Goal: Task Accomplishment & Management: Complete application form

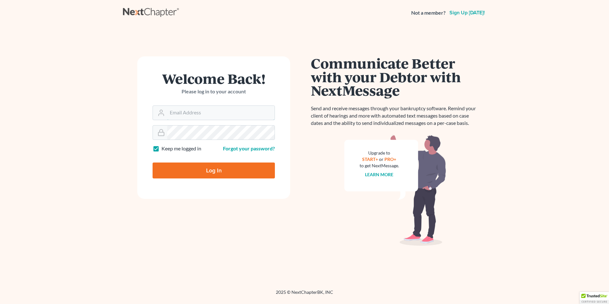
type input "[PERSON_NAME][EMAIL_ADDRESS][DOMAIN_NAME]"
click at [208, 168] on input "Log In" at bounding box center [214, 170] width 122 height 16
type input "Thinking..."
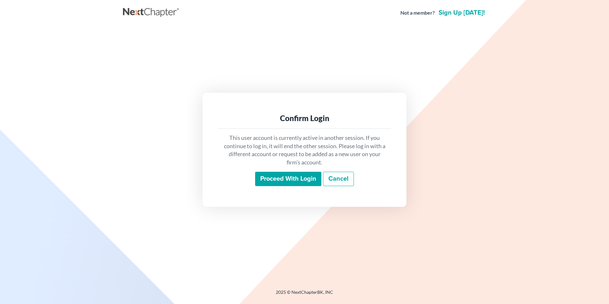
click at [277, 179] on input "Proceed with login" at bounding box center [288, 179] width 66 height 15
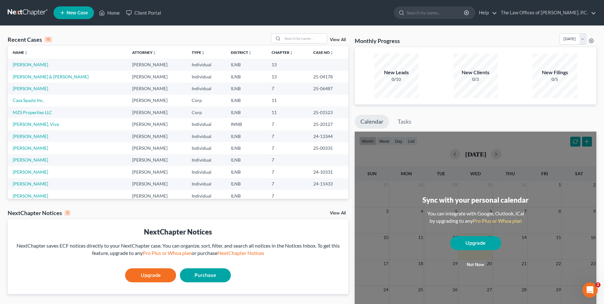
click at [187, 176] on td "Individual" at bounding box center [206, 172] width 39 height 12
click at [148, 275] on link "Upgrade" at bounding box center [150, 275] width 51 height 14
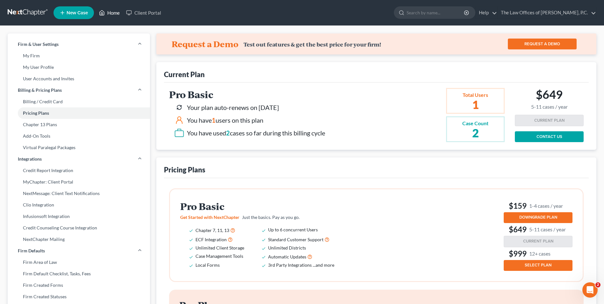
click at [115, 14] on link "Home" at bounding box center [109, 12] width 27 height 11
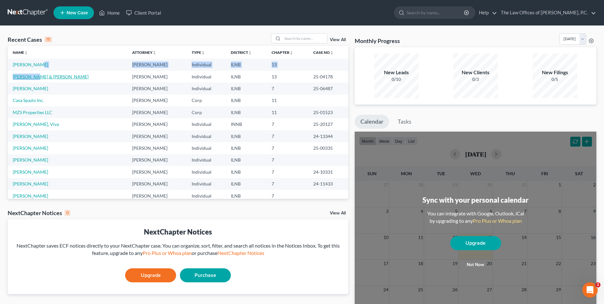
drag, startPoint x: 34, startPoint y: 69, endPoint x: 27, endPoint y: 77, distance: 10.2
click at [27, 77] on tbody "Ragassa, Solomon Bradley Foreman Individual ILNB 13 Dillon, Paula & John Bradle…" at bounding box center [178, 148] width 341 height 179
drag, startPoint x: 27, startPoint y: 77, endPoint x: 22, endPoint y: 67, distance: 11.5
click at [22, 67] on link "Ragassa, Solomon" at bounding box center [30, 64] width 35 height 5
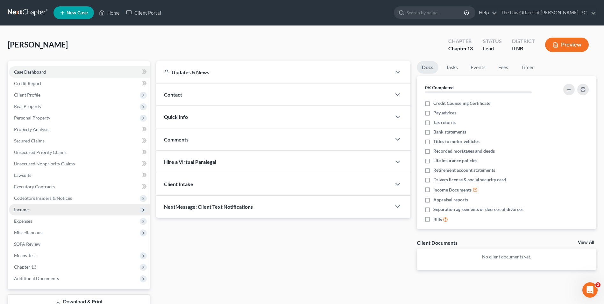
click at [42, 212] on span "Income" at bounding box center [79, 209] width 141 height 11
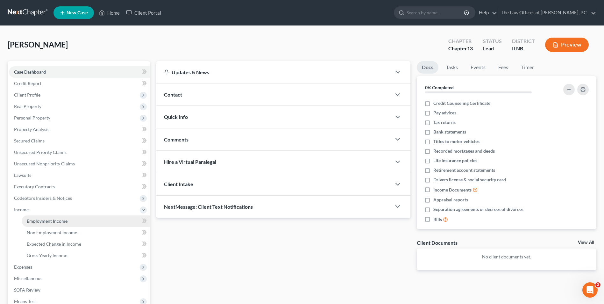
click at [74, 223] on link "Employment Income" at bounding box center [86, 220] width 128 height 11
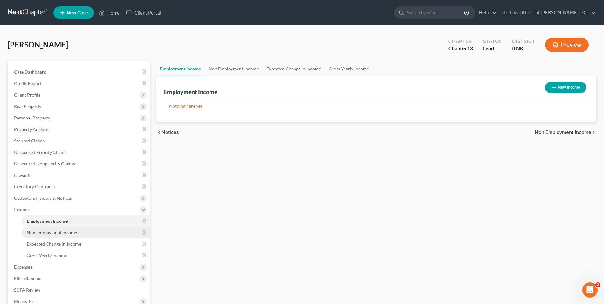
click at [65, 235] on link "Non Employment Income" at bounding box center [86, 232] width 128 height 11
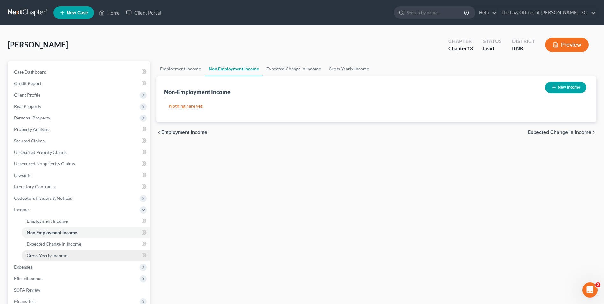
click at [52, 256] on span "Gross Yearly Income" at bounding box center [47, 255] width 40 height 5
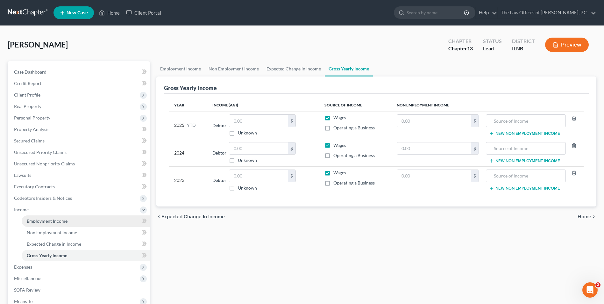
click at [49, 220] on span "Employment Income" at bounding box center [47, 220] width 41 height 5
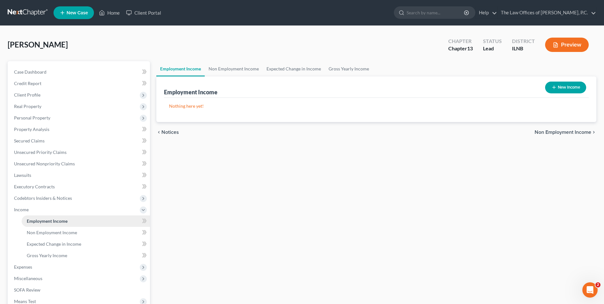
click at [53, 220] on span "Employment Income" at bounding box center [47, 220] width 41 height 5
click at [565, 90] on button "New Income" at bounding box center [565, 88] width 41 height 12
select select "0"
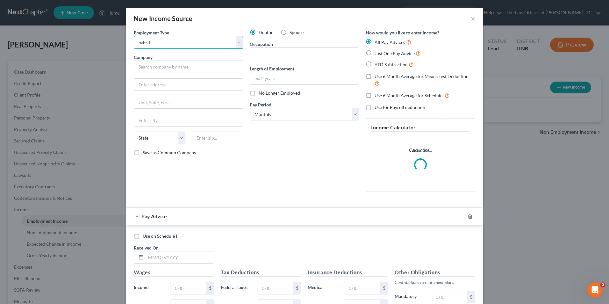
click at [164, 43] on select "Select Full or Part Time Employment Self Employment" at bounding box center [189, 42] width 110 height 13
select select "1"
click at [134, 36] on select "Select Full or Part Time Employment Self Employment" at bounding box center [189, 42] width 110 height 13
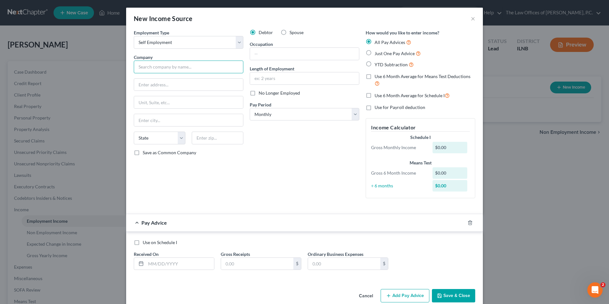
click at [157, 66] on input "text" at bounding box center [189, 67] width 110 height 13
type input "Tad's Limousine Service"
type input "5200 Oakton"
type input "Apt. 106"
type input "C"
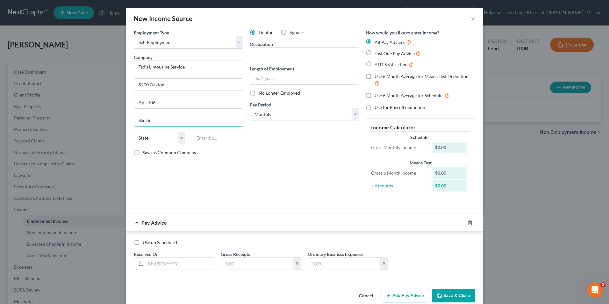
type input "Skokie"
type input "60077"
select select "14"
click at [262, 55] on input "text" at bounding box center [304, 54] width 109 height 12
click at [262, 53] on input "uber driver" at bounding box center [304, 54] width 109 height 12
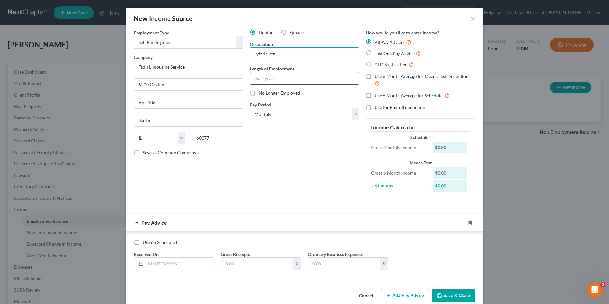
type input "Lyft driver"
click at [274, 77] on input "text" at bounding box center [304, 78] width 109 height 12
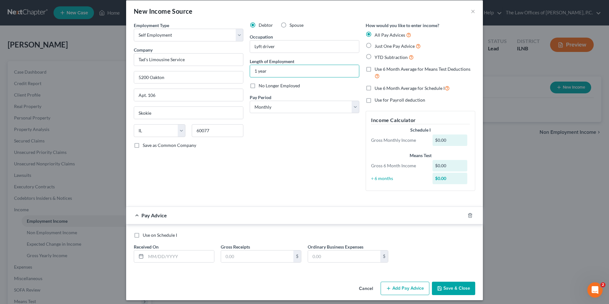
scroll to position [11, 0]
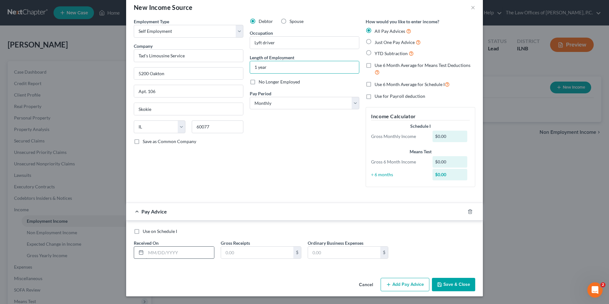
type input "1 year"
click at [149, 254] on input "text" at bounding box center [180, 253] width 68 height 12
type input "7/31/25"
type input "5,467.94"
type input "400.00"
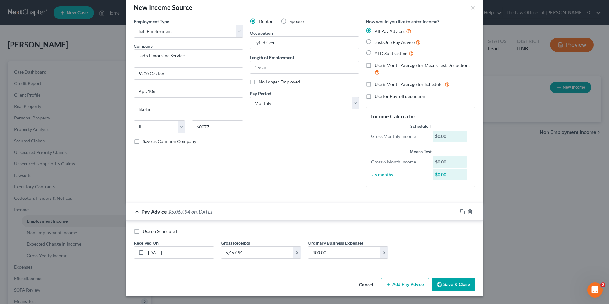
click at [400, 286] on button "Add Pay Advice" at bounding box center [405, 284] width 49 height 13
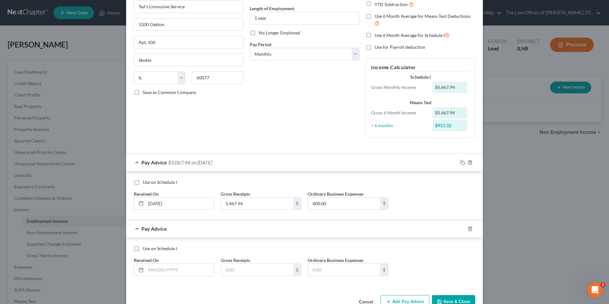
scroll to position [77, 0]
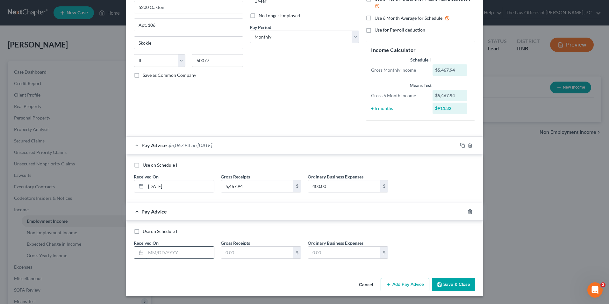
click at [149, 251] on input "text" at bounding box center [180, 253] width 68 height 12
type input "6/30/25"
type input "7,345.95"
type input "400"
click at [388, 280] on button "Add Pay Advice" at bounding box center [405, 284] width 49 height 13
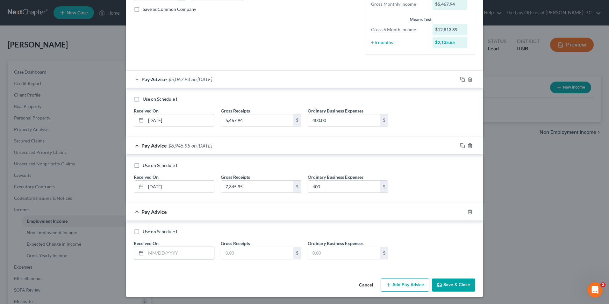
scroll to position [144, 0]
click at [156, 254] on input "text" at bounding box center [180, 253] width 68 height 12
type input "5/31/25"
type input "7,510.79"
type input "400"
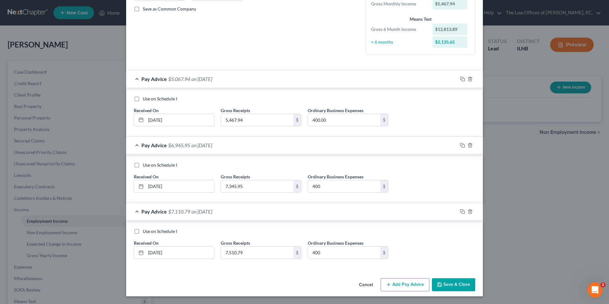
click at [408, 289] on button "Add Pay Advice" at bounding box center [405, 284] width 49 height 13
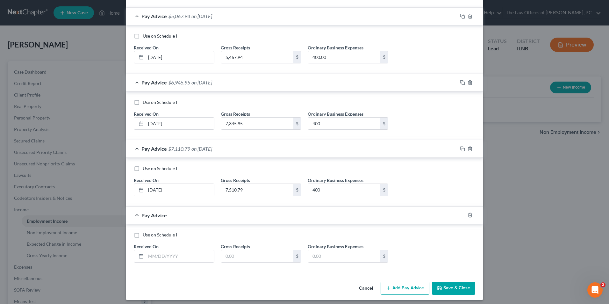
scroll to position [210, 0]
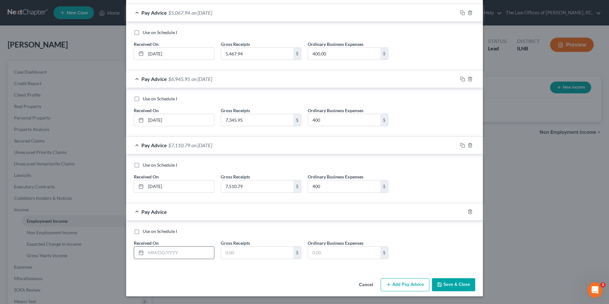
click at [151, 252] on input "text" at bounding box center [180, 253] width 68 height 12
type input "4/30/25"
type input "3,706.34"
type input "400"
click at [396, 286] on button "Add Pay Advice" at bounding box center [405, 284] width 49 height 13
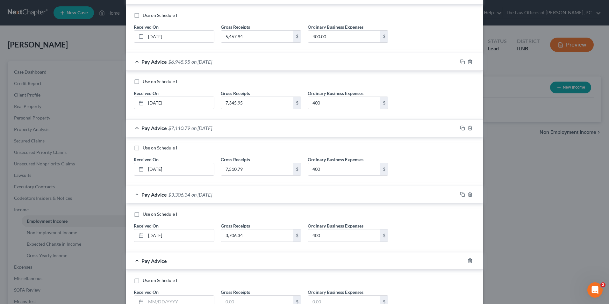
scroll to position [242, 0]
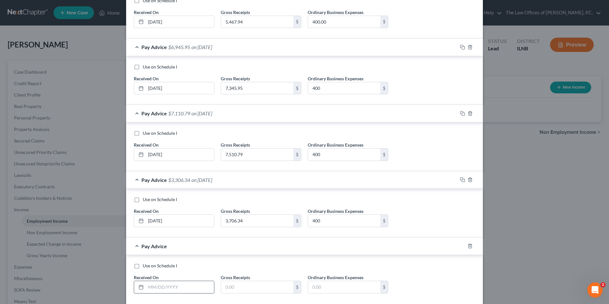
click at [154, 290] on input "text" at bounding box center [180, 287] width 68 height 12
type input "3/31/25"
type input "400"
type input "7,528.28"
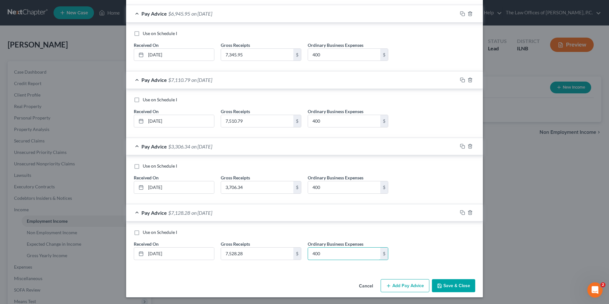
scroll to position [276, 0]
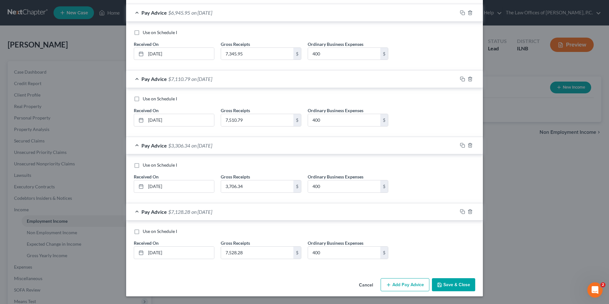
click at [404, 285] on button "Add Pay Advice" at bounding box center [405, 284] width 49 height 13
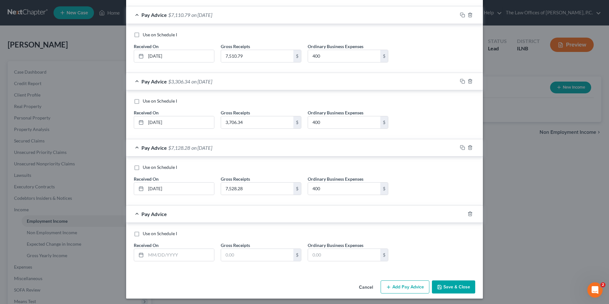
scroll to position [342, 0]
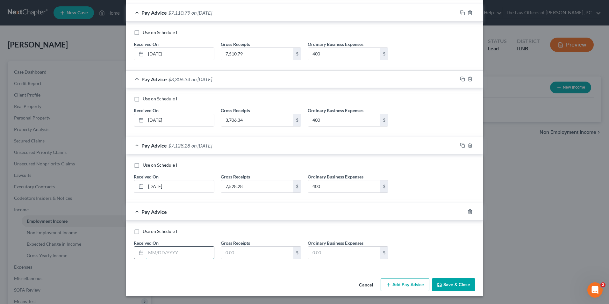
click at [146, 253] on input "text" at bounding box center [180, 253] width 68 height 12
type input "2"
type input "2/28/25"
type input "5,477.04"
type input "400"
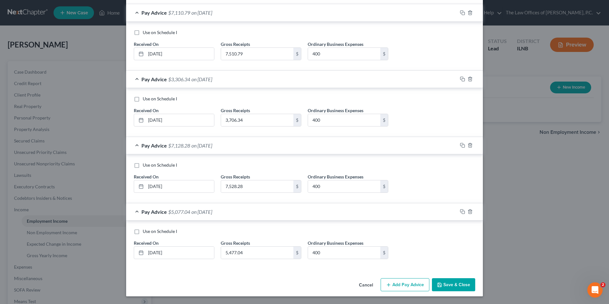
click at [450, 286] on button "Save & Close" at bounding box center [453, 284] width 43 height 13
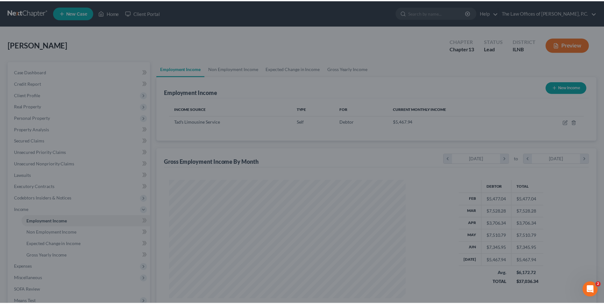
scroll to position [118, 249]
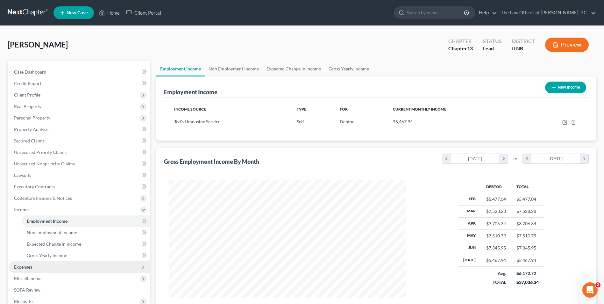
click at [40, 266] on span "Expenses" at bounding box center [79, 266] width 141 height 11
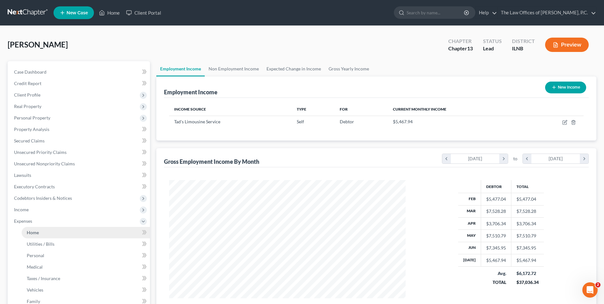
click at [60, 235] on link "Home" at bounding box center [86, 232] width 128 height 11
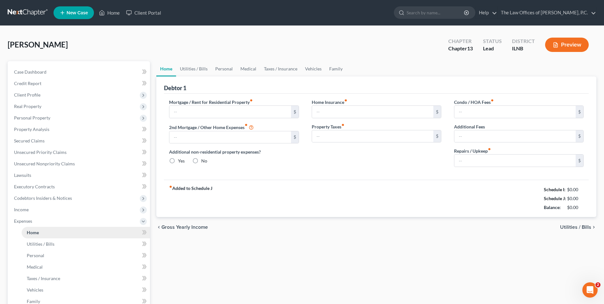
type input "0.00"
radio input "true"
type input "40.00"
type input "560.00"
type input "570.00"
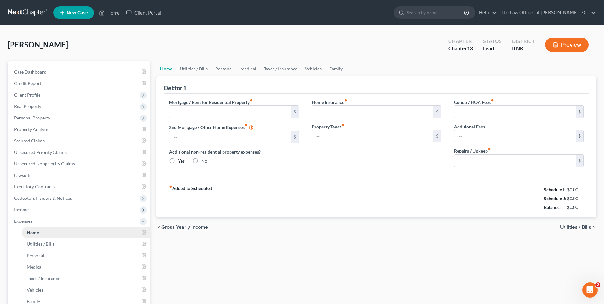
type input "0.00"
type input "100.00"
click at [52, 248] on link "Utilities / Bills" at bounding box center [86, 243] width 128 height 11
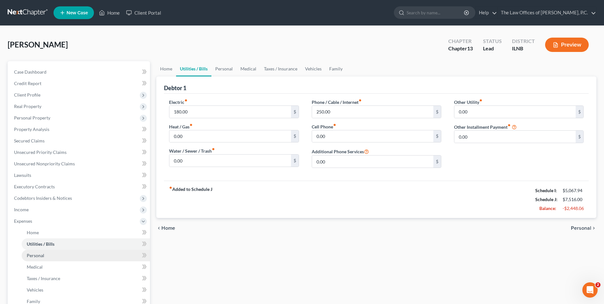
click at [50, 257] on link "Personal" at bounding box center [86, 255] width 128 height 11
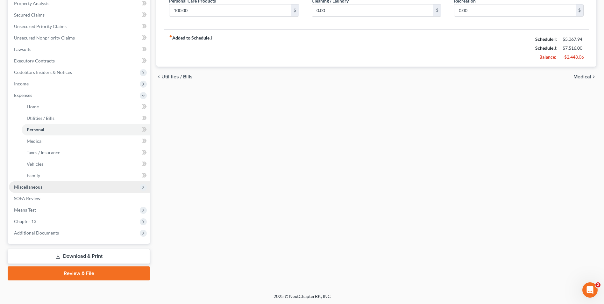
scroll to position [126, 0]
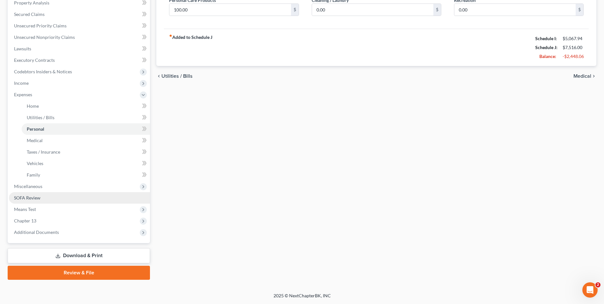
click at [34, 199] on span "SOFA Review" at bounding box center [27, 197] width 26 height 5
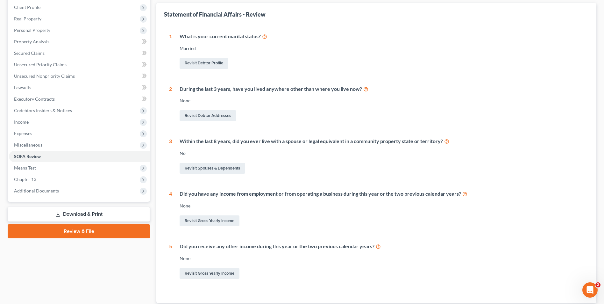
scroll to position [96, 0]
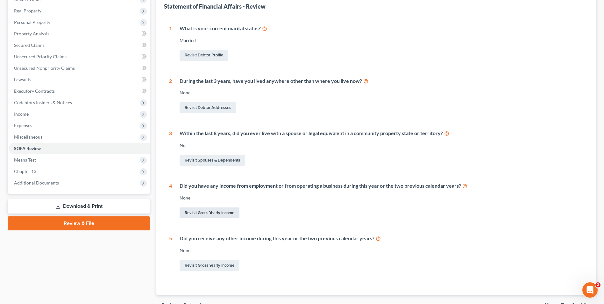
click at [208, 213] on link "Revisit Gross Yearly Income" at bounding box center [210, 212] width 60 height 11
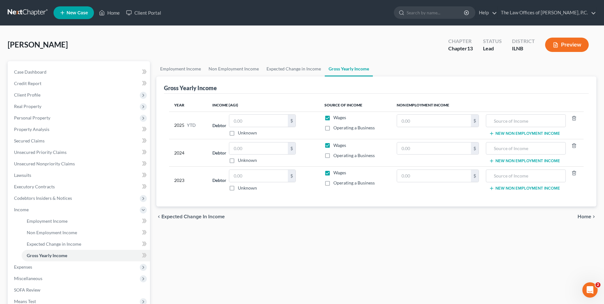
click at [238, 161] on label "Unknown" at bounding box center [247, 160] width 19 height 6
click at [241, 161] on input "Unknown" at bounding box center [243, 159] width 4 height 4
checkbox input "true"
type input "0.00"
click at [238, 189] on label "Unknown" at bounding box center [247, 188] width 19 height 6
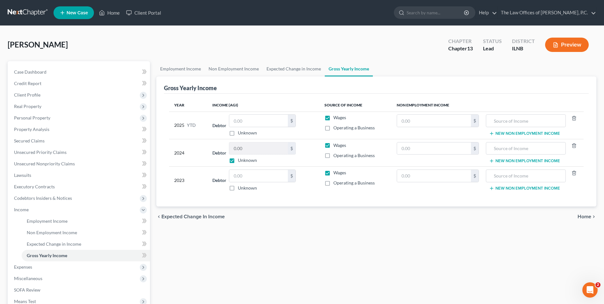
click at [241, 189] on input "Unknown" at bounding box center [243, 187] width 4 height 4
checkbox input "true"
type input "0.00"
click at [248, 119] on input "text" at bounding box center [258, 121] width 59 height 12
type input "43,000"
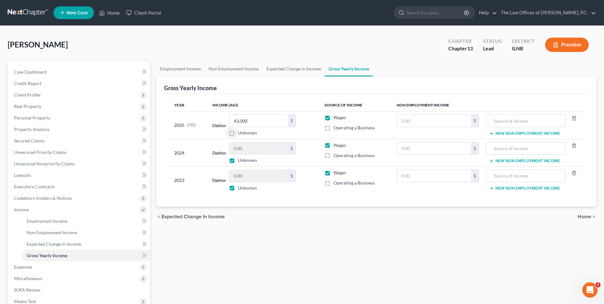
click at [334, 130] on label "Operating a Business" at bounding box center [354, 128] width 41 height 6
click at [336, 129] on input "Operating a Business" at bounding box center [338, 127] width 4 height 4
checkbox input "true"
click at [334, 118] on label "Wages" at bounding box center [340, 117] width 13 height 6
click at [336, 118] on input "Wages" at bounding box center [338, 116] width 4 height 4
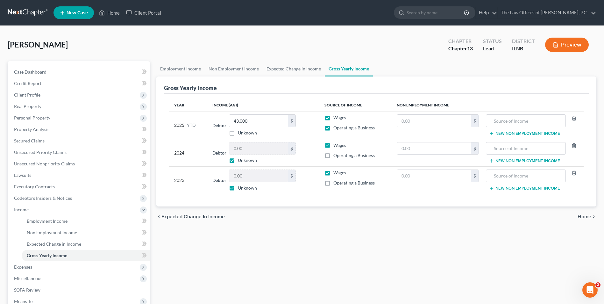
checkbox input "false"
click at [334, 157] on label "Operating a Business" at bounding box center [354, 155] width 41 height 6
click at [336, 156] on input "Operating a Business" at bounding box center [338, 154] width 4 height 4
checkbox input "true"
click at [334, 147] on label "Wages" at bounding box center [340, 145] width 13 height 6
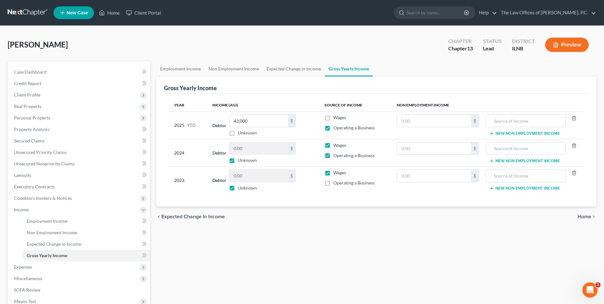
click at [336, 146] on input "Wages" at bounding box center [338, 144] width 4 height 4
checkbox input "false"
click at [334, 183] on label "Operating a Business" at bounding box center [354, 183] width 41 height 6
click at [336, 183] on input "Operating a Business" at bounding box center [338, 182] width 4 height 4
checkbox input "true"
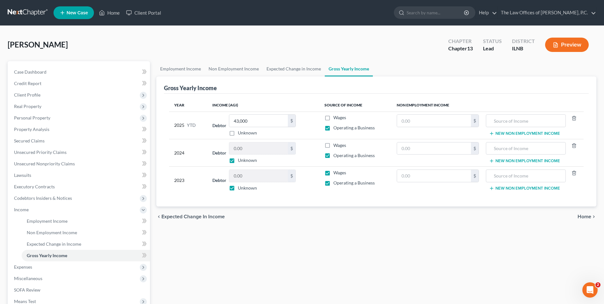
click at [334, 173] on label "Wages" at bounding box center [340, 172] width 13 height 6
click at [336, 173] on input "Wages" at bounding box center [338, 171] width 4 height 4
checkbox input "false"
click at [35, 269] on span "Expenses" at bounding box center [79, 266] width 141 height 11
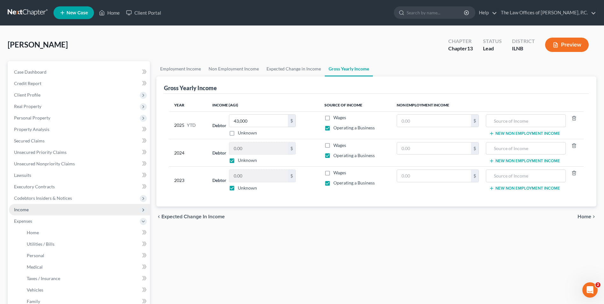
scroll to position [96, 0]
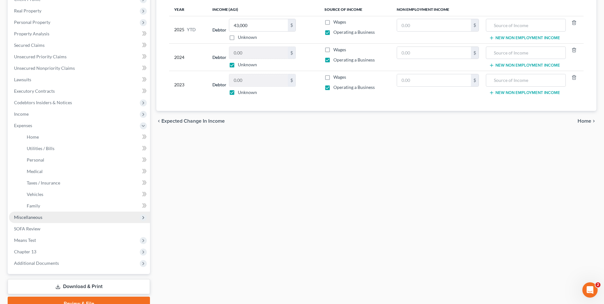
drag, startPoint x: 36, startPoint y: 219, endPoint x: 39, endPoint y: 221, distance: 3.4
click at [37, 219] on span "Miscellaneous" at bounding box center [28, 216] width 28 height 5
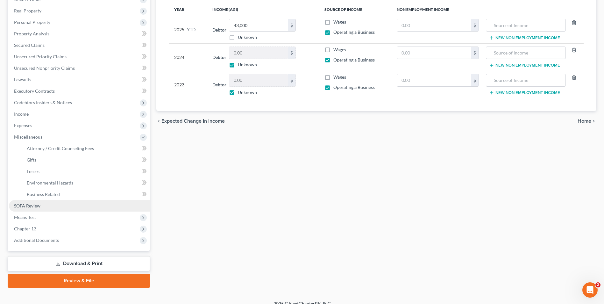
click at [30, 207] on span "SOFA Review" at bounding box center [27, 205] width 26 height 5
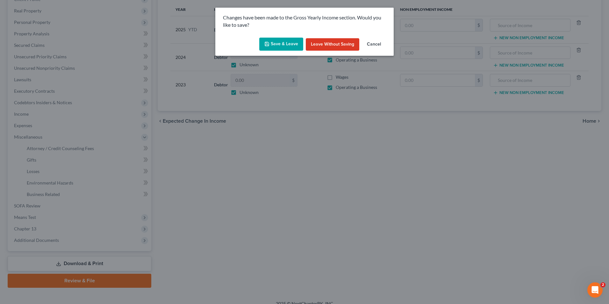
click at [291, 44] on button "Save & Leave" at bounding box center [281, 44] width 44 height 13
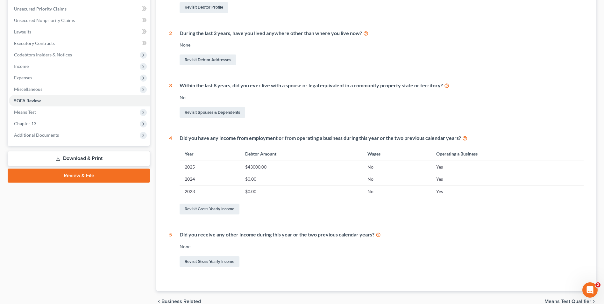
scroll to position [48, 0]
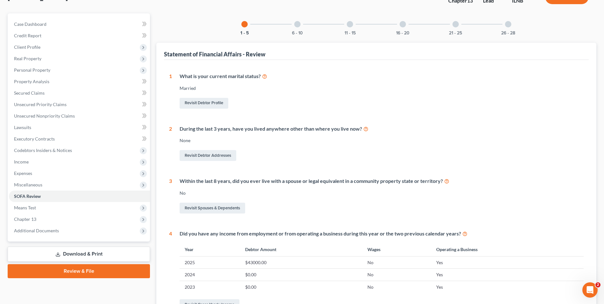
click at [295, 24] on div at bounding box center [297, 24] width 6 height 6
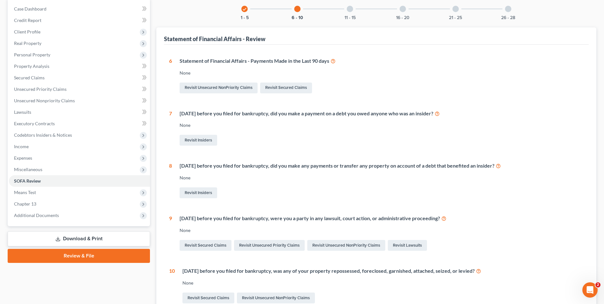
scroll to position [36, 0]
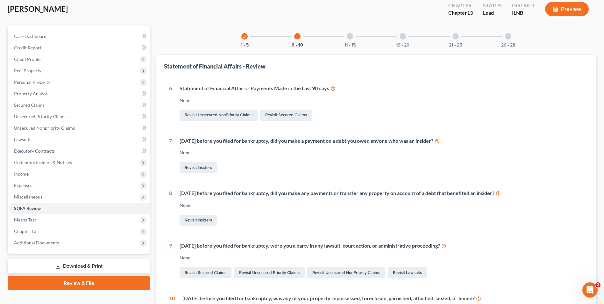
click at [350, 37] on div at bounding box center [350, 36] width 6 height 6
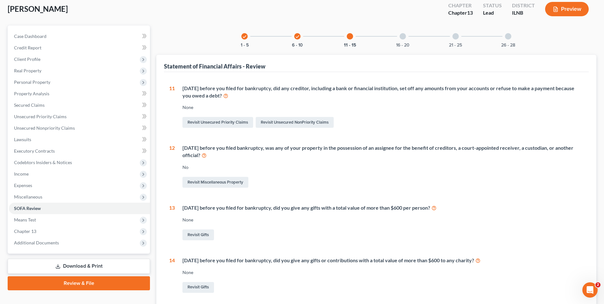
click at [400, 36] on div at bounding box center [403, 36] width 6 height 6
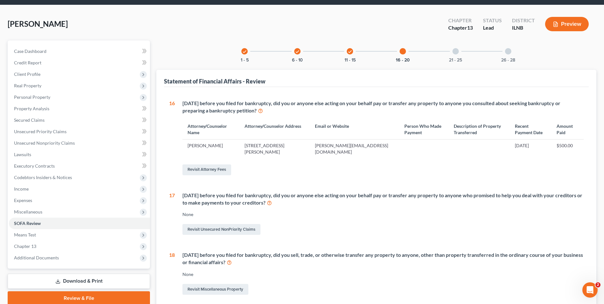
scroll to position [4, 0]
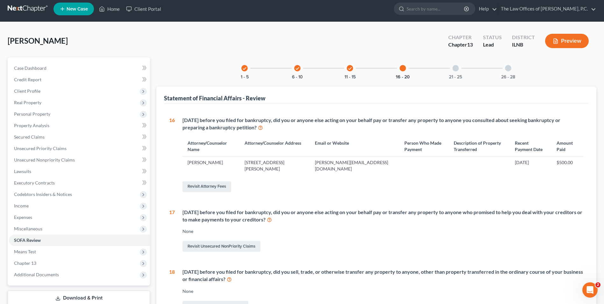
click at [457, 67] on div at bounding box center [456, 68] width 6 height 6
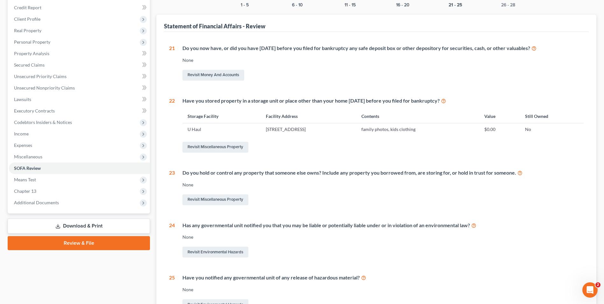
scroll to position [68, 0]
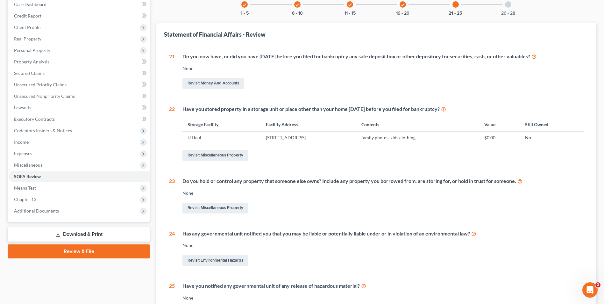
click at [507, 5] on div at bounding box center [508, 4] width 6 height 6
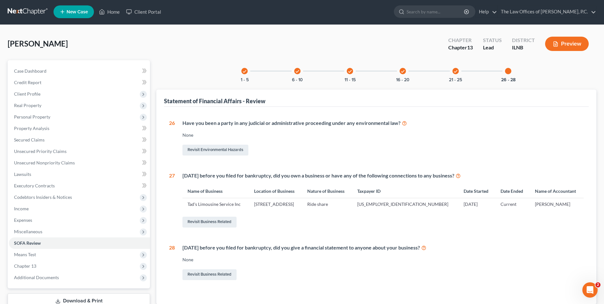
scroll to position [0, 0]
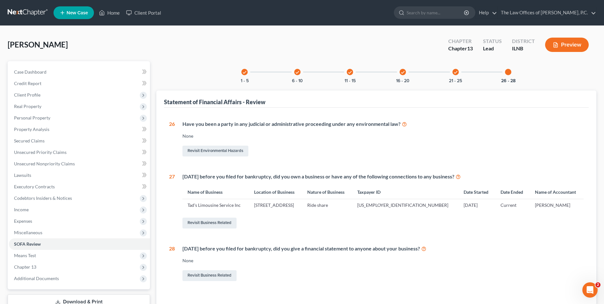
click at [298, 73] on icon "check" at bounding box center [297, 72] width 4 height 4
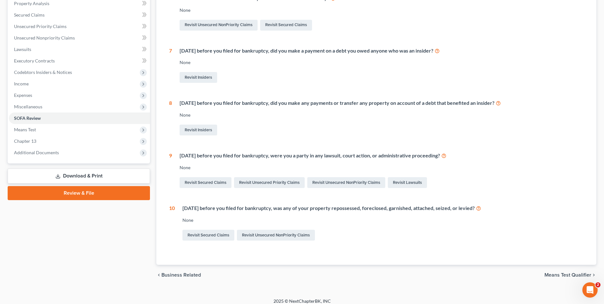
scroll to position [68, 0]
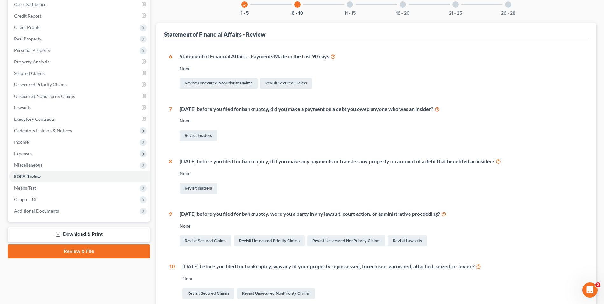
click at [351, 2] on div at bounding box center [350, 4] width 6 height 6
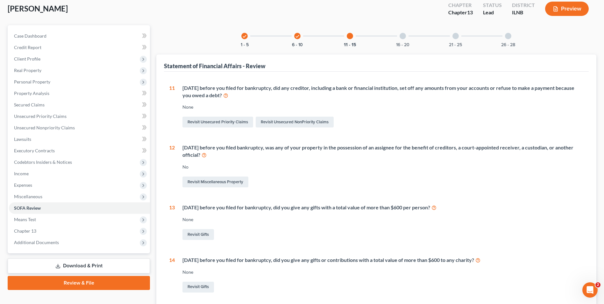
scroll to position [36, 0]
click at [405, 35] on div at bounding box center [403, 36] width 6 height 6
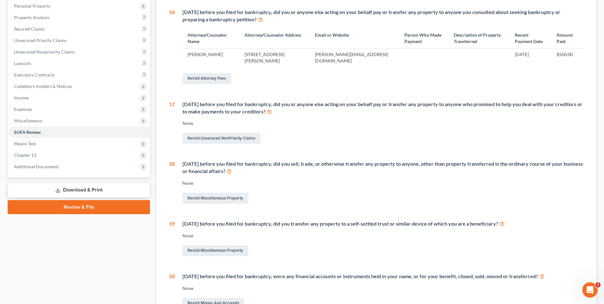
scroll to position [4, 0]
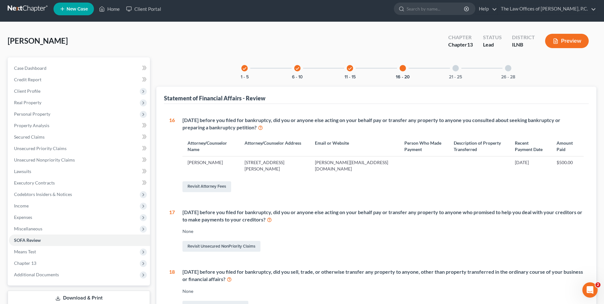
click at [458, 67] on div at bounding box center [456, 68] width 6 height 6
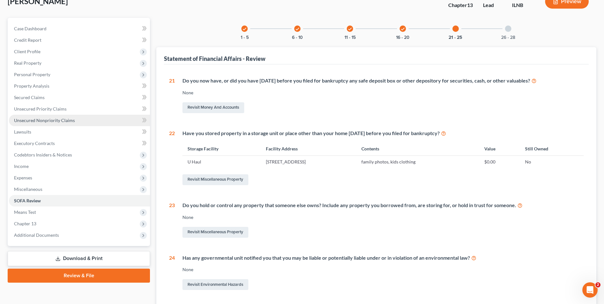
scroll to position [36, 0]
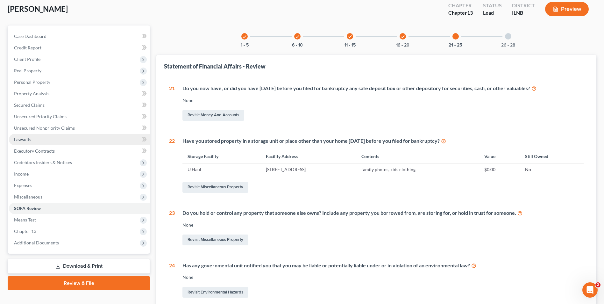
click at [19, 140] on span "Lawsuits" at bounding box center [22, 139] width 17 height 5
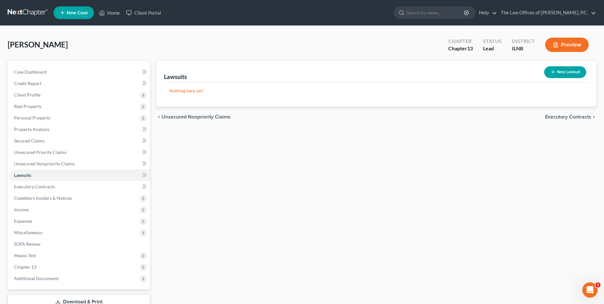
click at [551, 72] on icon "button" at bounding box center [553, 71] width 5 height 5
select select "0"
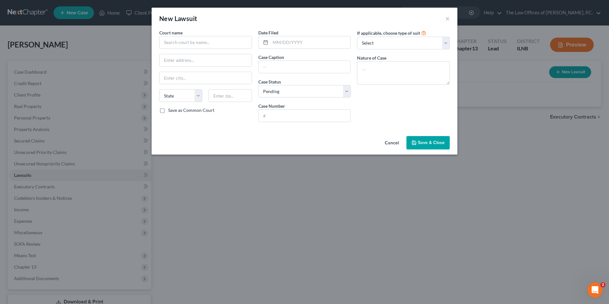
click at [307, 233] on div "New Lawsuit × Court name * State AL AK AR AZ CA CO CT DE DC FL GA GU HI ID IL I…" at bounding box center [304, 152] width 609 height 304
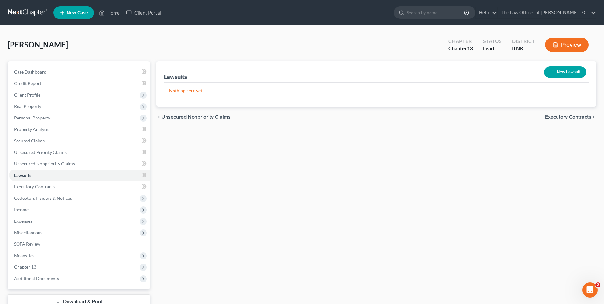
click at [577, 71] on button "New Lawsuit" at bounding box center [565, 72] width 42 height 12
select select "0"
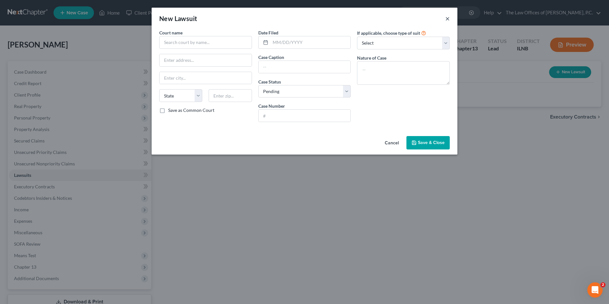
click at [448, 19] on button "×" at bounding box center [447, 19] width 4 height 8
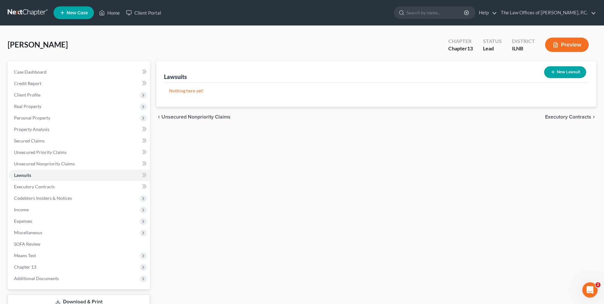
click at [554, 76] on button "New Lawsuit" at bounding box center [565, 72] width 42 height 12
select select "0"
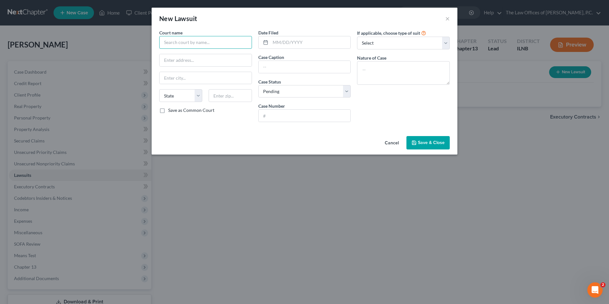
click at [175, 42] on input "text" at bounding box center [205, 42] width 93 height 13
click at [382, 40] on select "Select Repossession Garnishment Foreclosure Attached, Seized, Or Levied Other" at bounding box center [403, 43] width 93 height 13
type input "Circuit Court of Cook County"
select select "4"
click at [357, 37] on select "Select Repossession Garnishment Foreclosure Attached, Seized, Or Levied Other" at bounding box center [403, 43] width 93 height 13
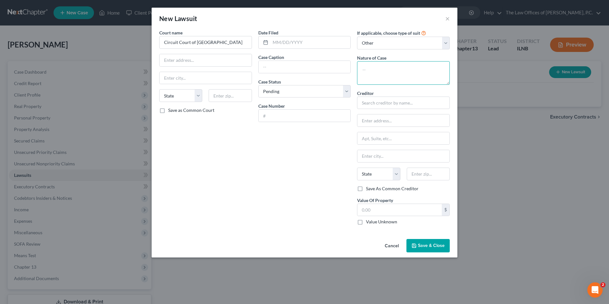
click at [371, 70] on textarea at bounding box center [403, 73] width 93 height 24
type textarea "B"
type textarea "Collection"
click at [288, 64] on input "text" at bounding box center [305, 67] width 92 height 12
type input "Discover Bank v. Solomon Ragassa"
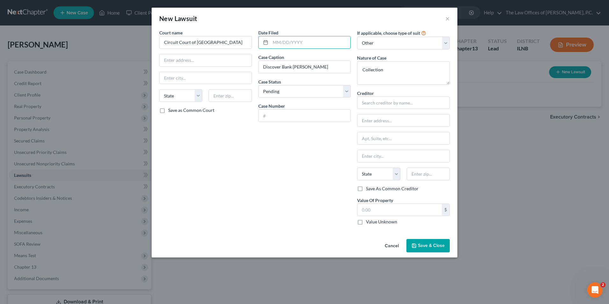
click at [282, 35] on div "Date Filed" at bounding box center [304, 38] width 93 height 19
type input "12/7/23"
drag, startPoint x: 282, startPoint y: 118, endPoint x: 261, endPoint y: 74, distance: 49.4
click at [282, 118] on input "text" at bounding box center [305, 116] width 92 height 12
paste input "20232004121"
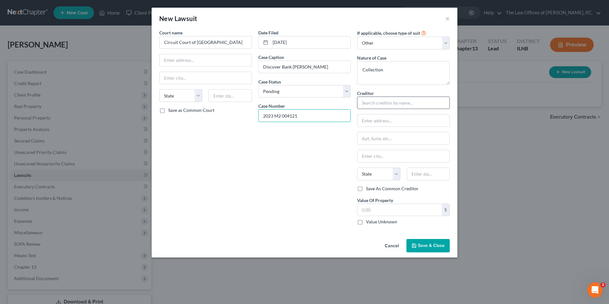
type input "2023 M2 004121"
click at [362, 104] on input "text" at bounding box center [403, 103] width 93 height 13
type input "Discover Bank"
click at [425, 243] on span "Save & Close" at bounding box center [431, 245] width 27 height 5
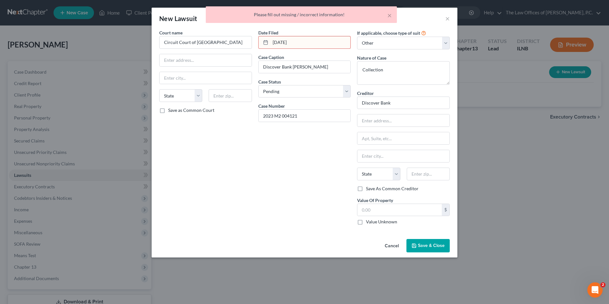
click at [284, 43] on input "12/7/23" at bounding box center [310, 42] width 80 height 12
type input "12/07/2023"
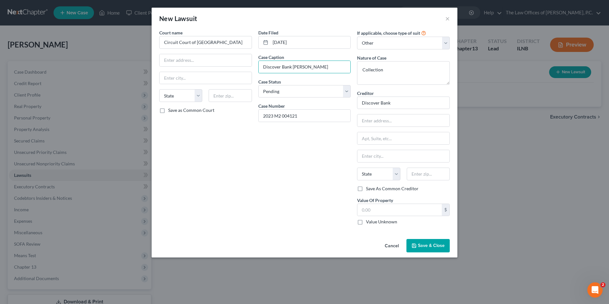
click at [425, 245] on span "Save & Close" at bounding box center [431, 245] width 27 height 5
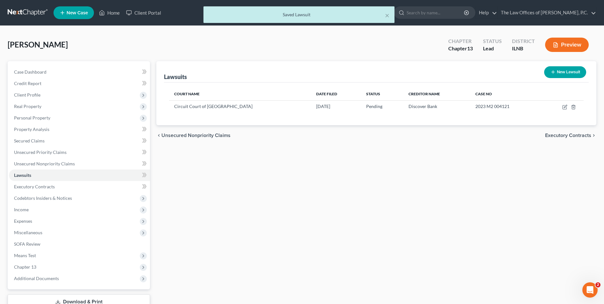
click at [563, 73] on button "New Lawsuit" at bounding box center [565, 72] width 42 height 12
select select "0"
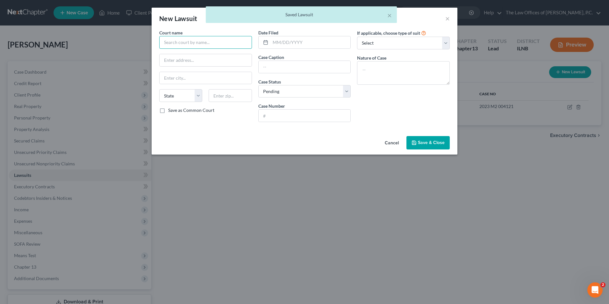
click at [173, 46] on input "text" at bounding box center [205, 42] width 93 height 13
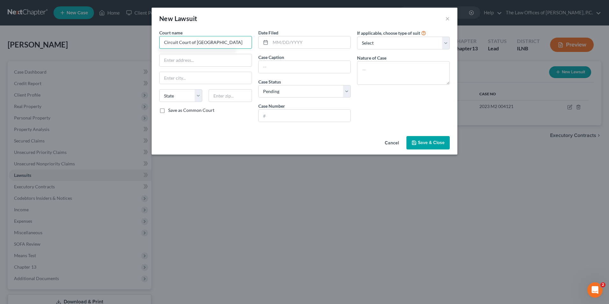
type input "Circuit Court of Cook County"
click at [187, 58] on input "text" at bounding box center [206, 60] width 92 height 12
drag, startPoint x: 281, startPoint y: 42, endPoint x: 276, endPoint y: 37, distance: 6.5
click at [281, 42] on input "text" at bounding box center [310, 42] width 80 height 12
click at [378, 43] on select "Select Repossession Garnishment Foreclosure Attached, Seized, Or Levied Other" at bounding box center [403, 43] width 93 height 13
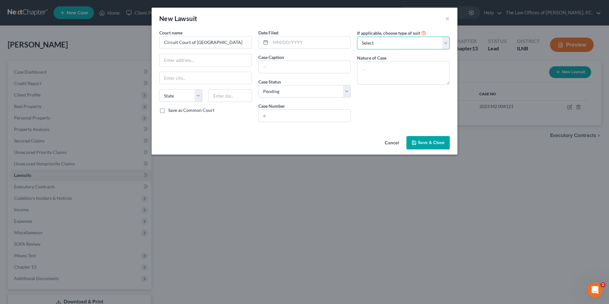
select select "4"
click at [357, 37] on select "Select Repossession Garnishment Foreclosure Attached, Seized, Or Levied Other" at bounding box center [403, 43] width 93 height 13
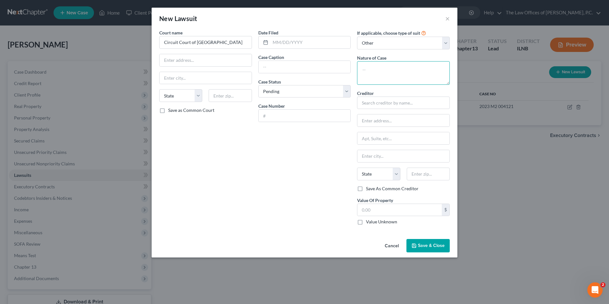
click at [370, 65] on textarea at bounding box center [403, 73] width 93 height 24
type textarea "Collection"
click at [377, 101] on input "text" at bounding box center [403, 103] width 93 height 13
click at [277, 111] on input "text" at bounding box center [305, 116] width 92 height 12
paste input "20252002311"
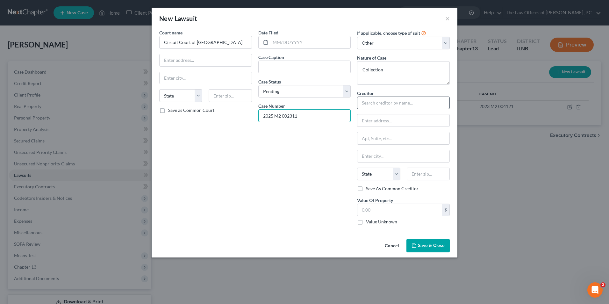
type input "2025 M2 002311"
click at [391, 104] on input "text" at bounding box center [403, 103] width 93 height 13
type input "Citbank"
click at [274, 66] on input "text" at bounding box center [305, 67] width 92 height 12
type input "Citibank vs. Solomon Ragassa"
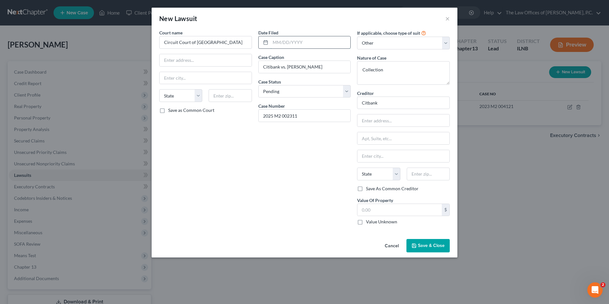
click at [290, 46] on input "text" at bounding box center [310, 42] width 80 height 12
type input "04/29/2025"
click at [430, 244] on span "Save & Close" at bounding box center [431, 245] width 27 height 5
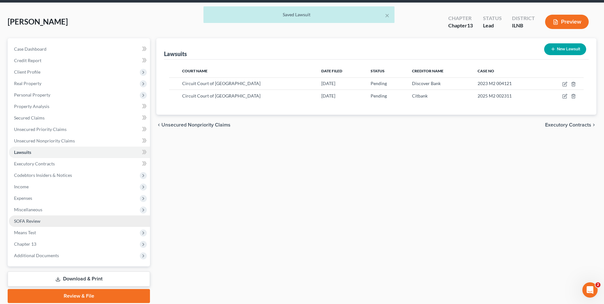
scroll to position [46, 0]
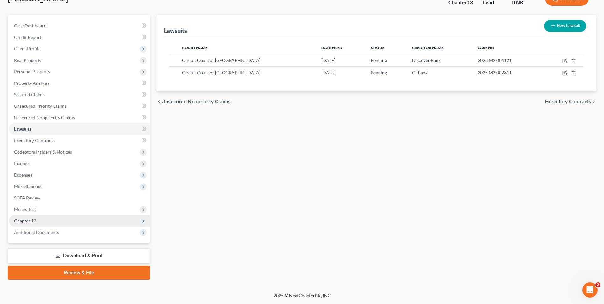
click at [31, 221] on span "Chapter 13" at bounding box center [25, 220] width 22 height 5
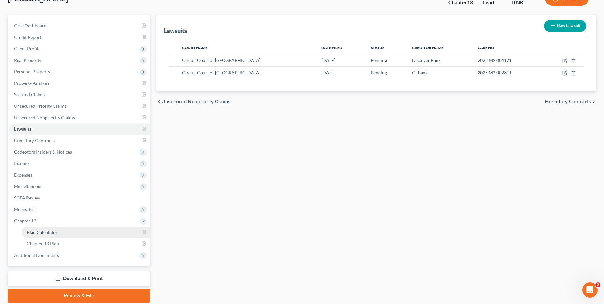
click at [58, 236] on link "Plan Calculator" at bounding box center [86, 231] width 128 height 11
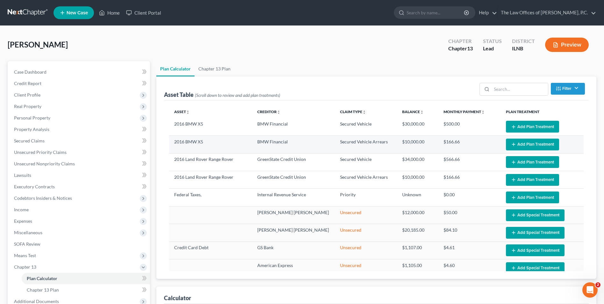
select select "59"
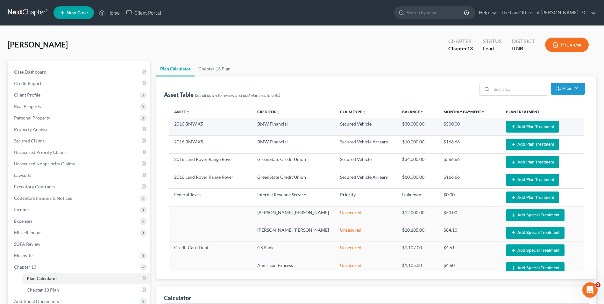
click at [520, 126] on button "Add Plan Treatment" at bounding box center [532, 127] width 53 height 12
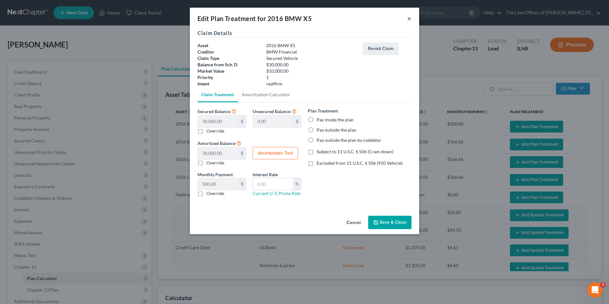
click at [410, 19] on button "×" at bounding box center [409, 19] width 4 height 8
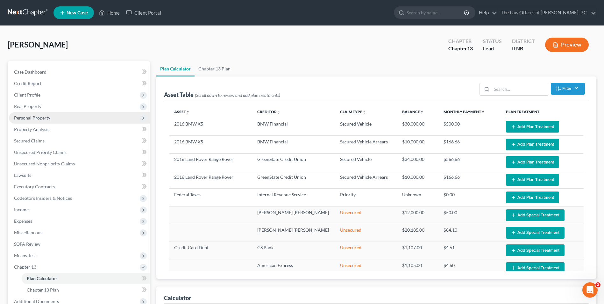
click at [13, 119] on span "Personal Property" at bounding box center [79, 117] width 141 height 11
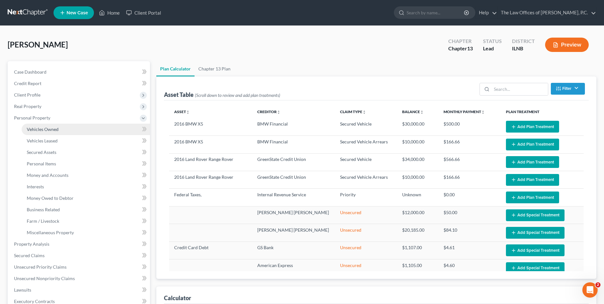
click at [47, 130] on span "Vehicles Owned" at bounding box center [43, 128] width 32 height 5
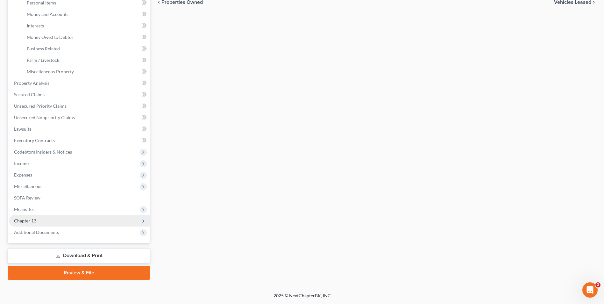
click at [41, 217] on span "Chapter 13" at bounding box center [79, 220] width 141 height 11
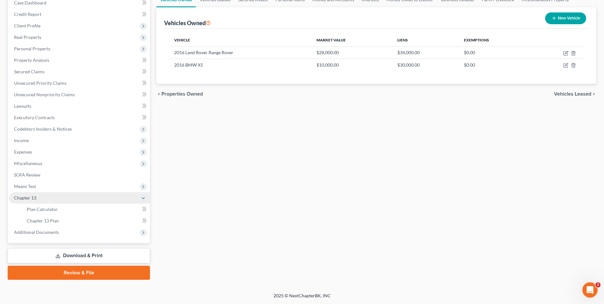
scroll to position [69, 0]
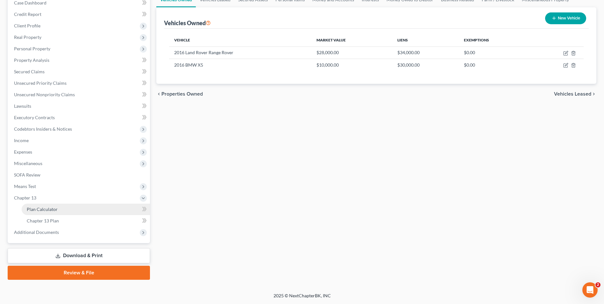
click at [48, 208] on span "Plan Calculator" at bounding box center [42, 208] width 31 height 5
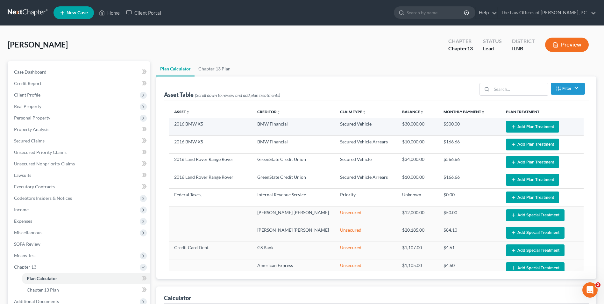
select select "59"
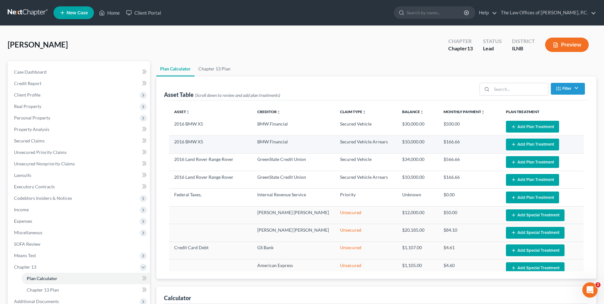
click at [526, 145] on button "Add Plan Treatment" at bounding box center [532, 145] width 53 height 12
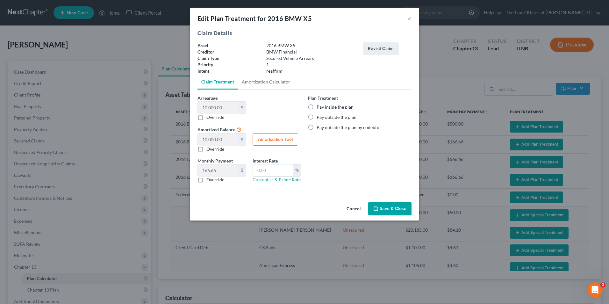
click at [317, 108] on label "Pay inside the plan" at bounding box center [335, 107] width 37 height 6
click at [319, 108] on input "Pay inside the plan" at bounding box center [321, 106] width 4 height 4
radio input "true"
click at [276, 180] on link "Current U. S. Prime Rate" at bounding box center [277, 179] width 48 height 5
click at [272, 172] on input "text" at bounding box center [273, 170] width 40 height 12
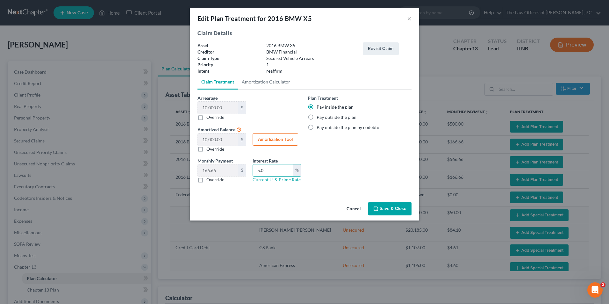
type input "5.0"
click at [385, 209] on button "Save & Close" at bounding box center [389, 208] width 43 height 13
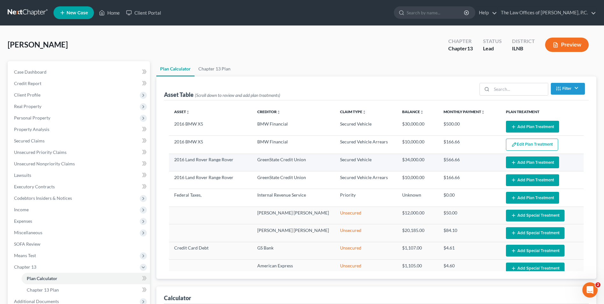
select select "59"
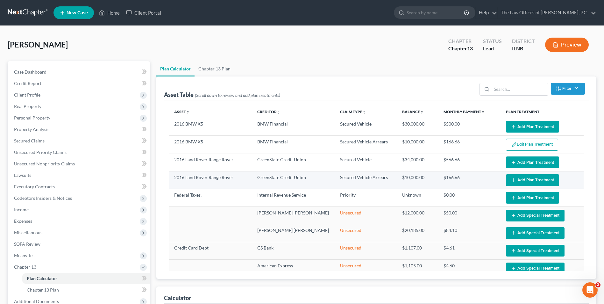
click at [530, 182] on button "Add Plan Treatment" at bounding box center [532, 180] width 53 height 12
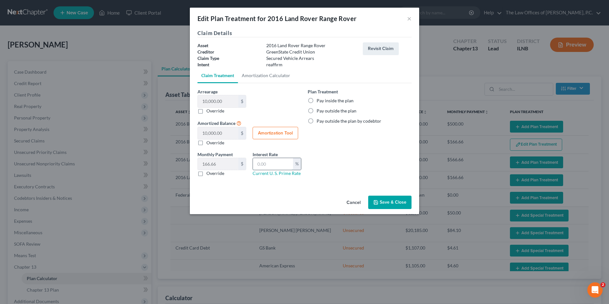
click at [265, 161] on input "text" at bounding box center [273, 164] width 40 height 12
type input "5.0"
click at [317, 102] on label "Pay inside the plan" at bounding box center [335, 100] width 37 height 6
click at [319, 102] on input "Pay inside the plan" at bounding box center [321, 99] width 4 height 4
radio input "true"
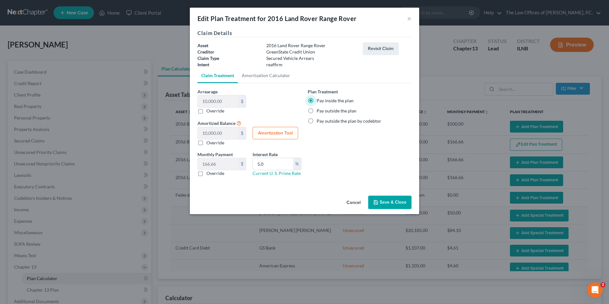
click at [388, 201] on button "Save & Close" at bounding box center [389, 202] width 43 height 13
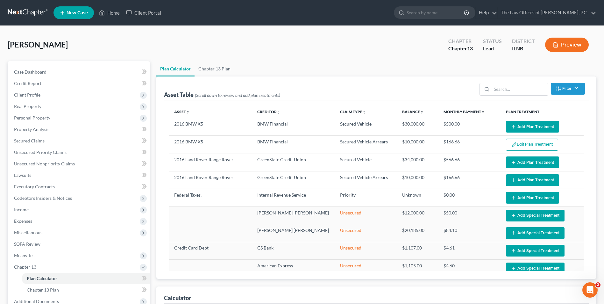
select select "59"
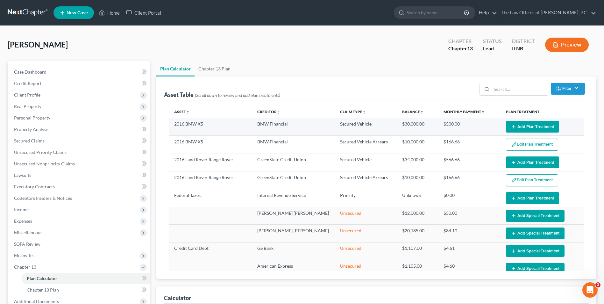
click at [528, 125] on button "Add Plan Treatment" at bounding box center [532, 127] width 53 height 12
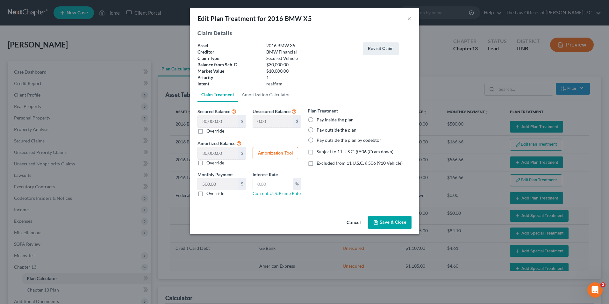
click at [317, 153] on label "Subject to 11 U.S.C. § 506 (Cram down)" at bounding box center [355, 151] width 77 height 6
click at [319, 153] on input "Subject to 11 U.S.C. § 506 (Cram down)" at bounding box center [321, 150] width 4 height 4
checkbox input "true"
click at [388, 223] on button "Save & Close" at bounding box center [389, 222] width 43 height 13
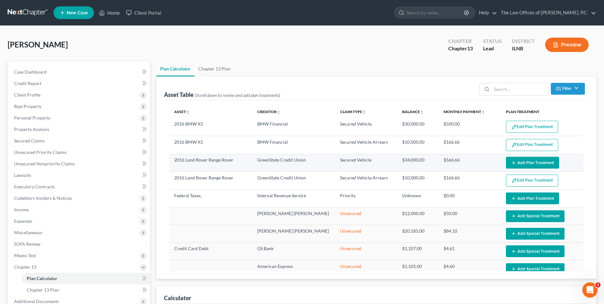
select select "59"
click at [535, 163] on button "Add Plan Treatment" at bounding box center [532, 163] width 53 height 12
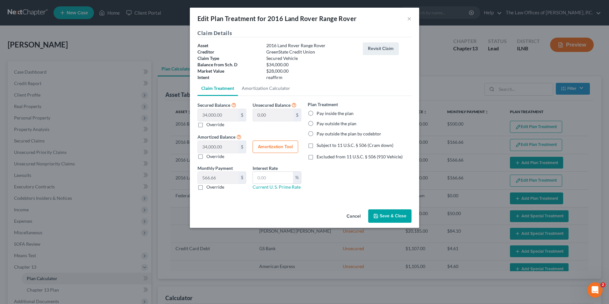
click at [317, 145] on label "Subject to 11 U.S.C. § 506 (Cram down)" at bounding box center [355, 145] width 77 height 6
click at [319, 145] on input "Subject to 11 U.S.C. § 506 (Cram down)" at bounding box center [321, 144] width 4 height 4
checkbox input "true"
click at [382, 218] on button "Save & Close" at bounding box center [389, 215] width 43 height 13
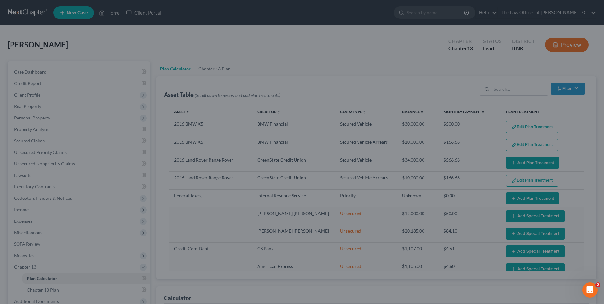
select select "59"
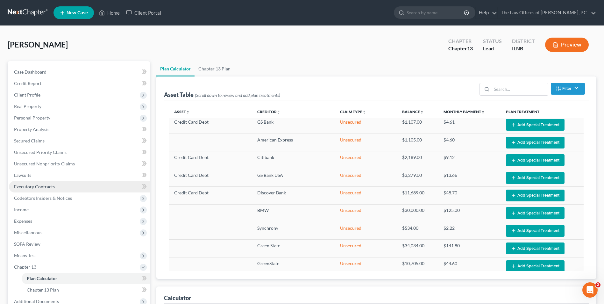
scroll to position [127, 0]
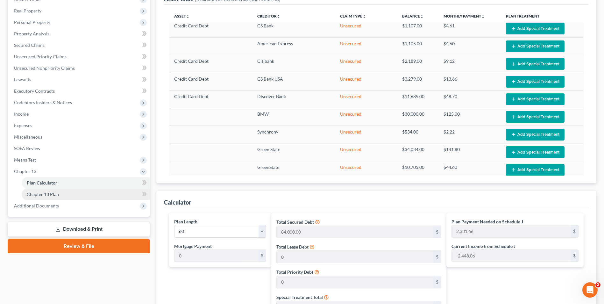
click at [45, 192] on span "Chapter 13 Plan" at bounding box center [43, 193] width 32 height 5
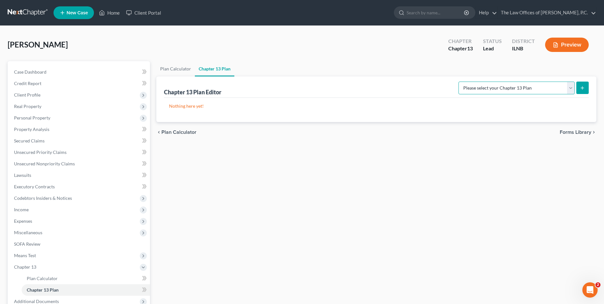
click at [567, 88] on select "Please select your Chapter 13 Plan National Form Plan - Official Form 113 North…" at bounding box center [517, 88] width 116 height 13
select select "1"
click at [470, 82] on select "Please select your Chapter 13 Plan National Form Plan - Official Form 113 North…" at bounding box center [517, 88] width 116 height 13
click at [584, 90] on icon "submit" at bounding box center [582, 87] width 5 height 5
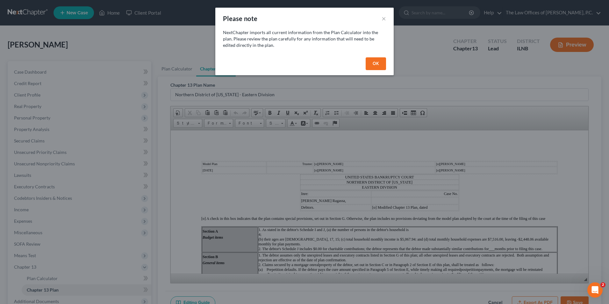
click at [375, 65] on button "OK" at bounding box center [376, 63] width 20 height 13
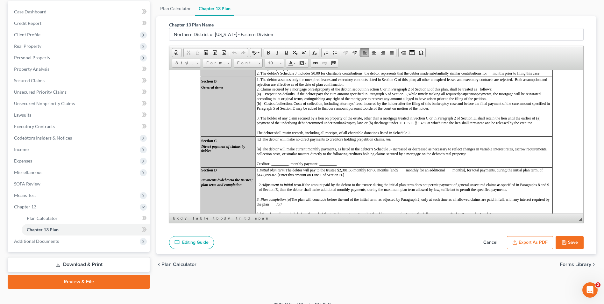
scroll to position [70, 0]
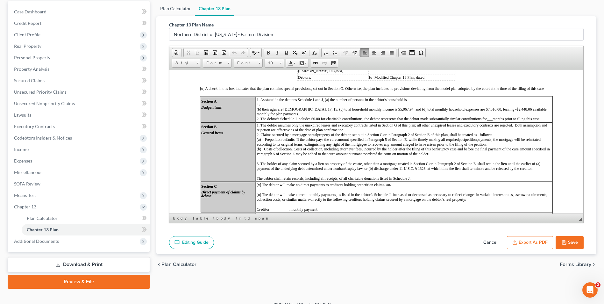
click at [183, 9] on link "Plan Calculator" at bounding box center [175, 8] width 39 height 15
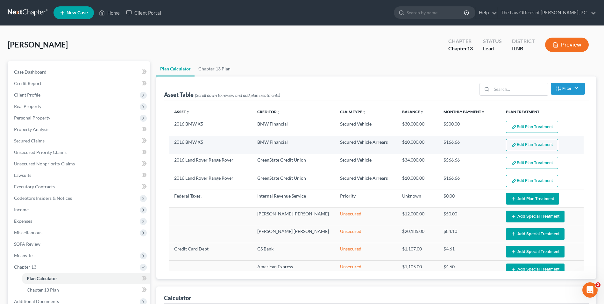
select select "59"
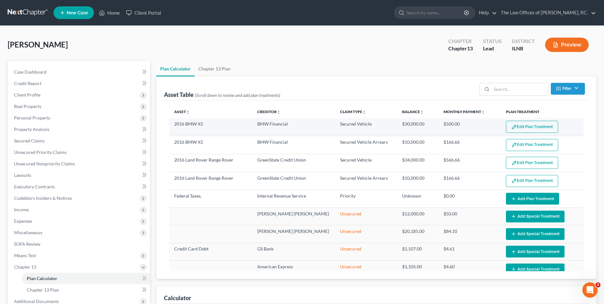
click at [537, 129] on button "Edit Plan Treatment" at bounding box center [532, 127] width 52 height 12
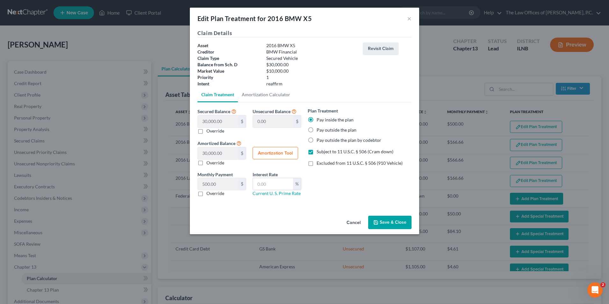
click at [396, 222] on button "Save & Close" at bounding box center [389, 222] width 43 height 13
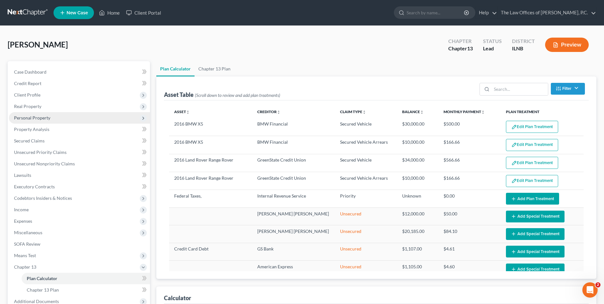
select select "59"
click at [35, 117] on span "Personal Property" at bounding box center [32, 117] width 36 height 5
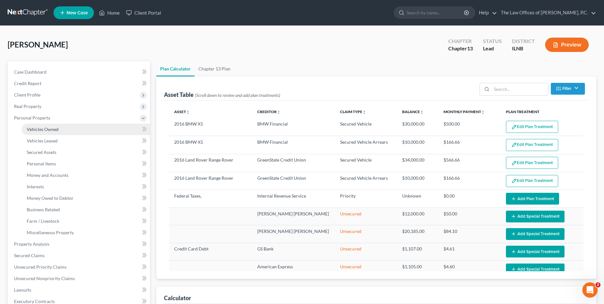
click at [65, 132] on link "Vehicles Owned" at bounding box center [86, 129] width 128 height 11
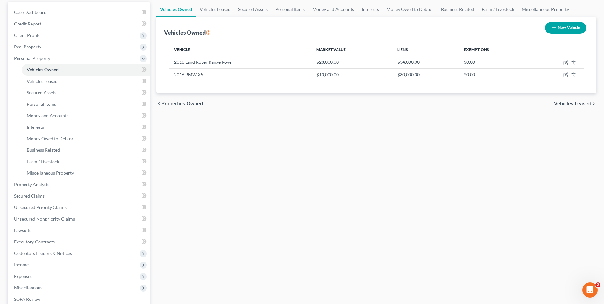
scroll to position [64, 0]
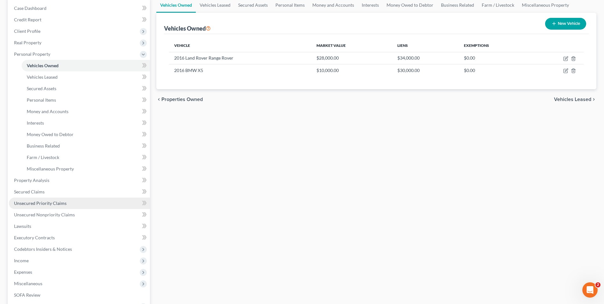
click at [49, 204] on span "Unsecured Priority Claims" at bounding box center [40, 202] width 53 height 5
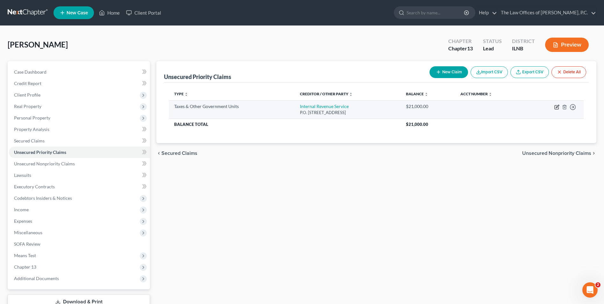
click at [559, 107] on icon "button" at bounding box center [557, 106] width 5 height 5
select select "0"
select select "39"
select select "0"
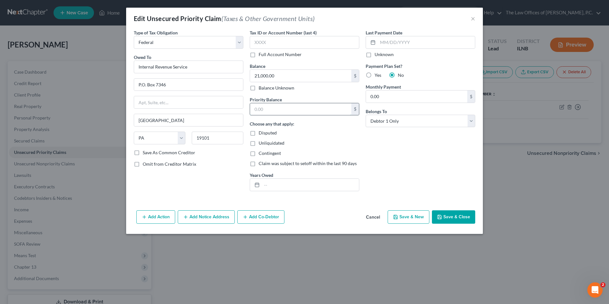
click at [261, 109] on input "text" at bounding box center [300, 109] width 101 height 12
click at [277, 109] on input "21,000" at bounding box center [300, 109] width 101 height 12
drag, startPoint x: 235, startPoint y: 107, endPoint x: 208, endPoint y: 103, distance: 27.7
click at [208, 105] on div "Type of Tax Obligation * Select Federal City State Franchise Tax Board Other Ow…" at bounding box center [305, 112] width 348 height 167
type input "0"
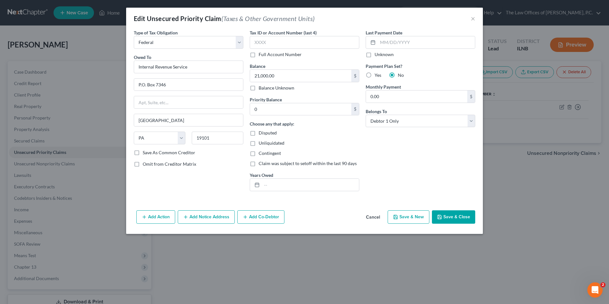
click at [450, 217] on button "Save & Close" at bounding box center [453, 216] width 43 height 13
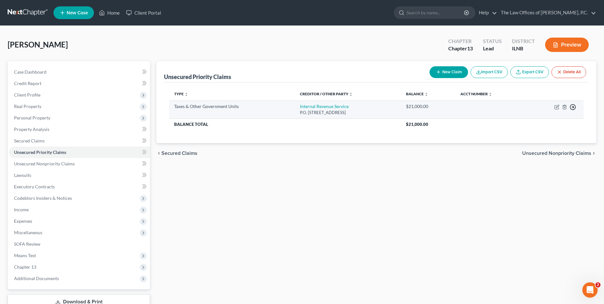
click at [573, 106] on icon "button" at bounding box center [573, 107] width 6 height 6
click at [533, 121] on link "Move to F" at bounding box center [543, 122] width 53 height 11
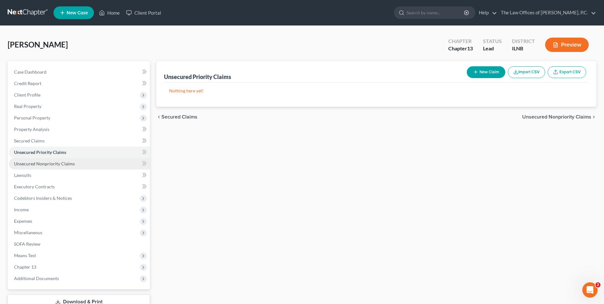
click at [38, 162] on span "Unsecured Nonpriority Claims" at bounding box center [44, 163] width 61 height 5
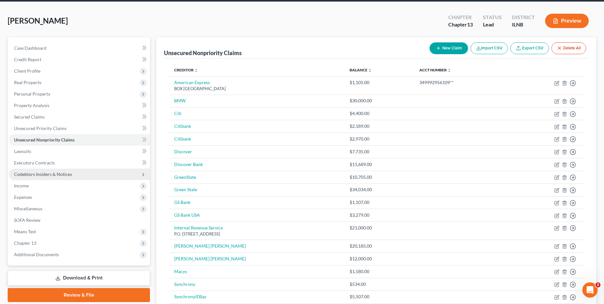
scroll to position [64, 0]
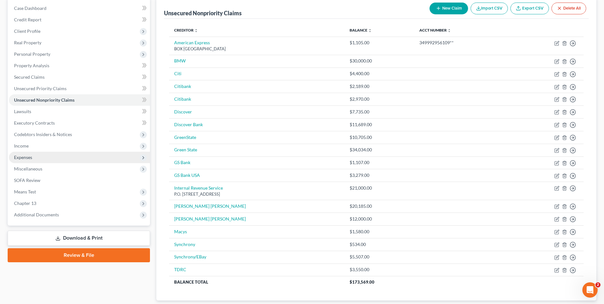
click at [33, 157] on span "Expenses" at bounding box center [79, 157] width 141 height 11
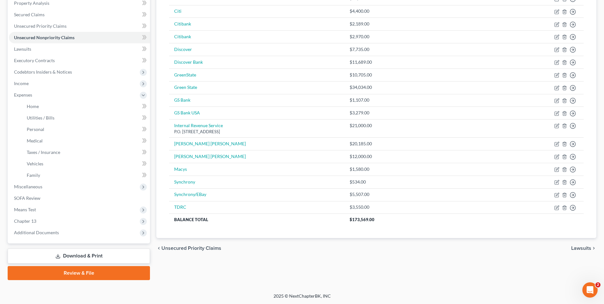
scroll to position [126, 0]
click at [40, 222] on span "Chapter 13" at bounding box center [79, 220] width 141 height 11
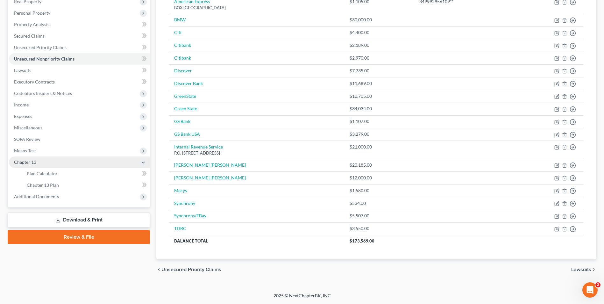
scroll to position [105, 0]
click at [62, 176] on link "Plan Calculator" at bounding box center [86, 173] width 128 height 11
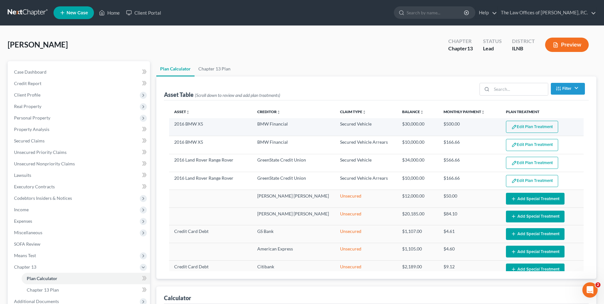
select select "59"
click at [536, 129] on button "Edit Plan Treatment" at bounding box center [532, 127] width 52 height 12
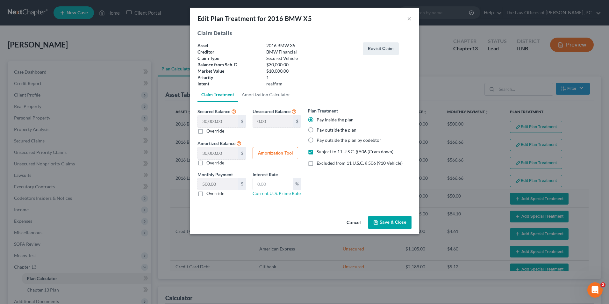
click at [206, 130] on label "Override" at bounding box center [215, 131] width 18 height 6
click at [209, 130] on input "Override" at bounding box center [211, 130] width 4 height 4
checkbox input "true"
type input "30,000.00"
type input "0.00"
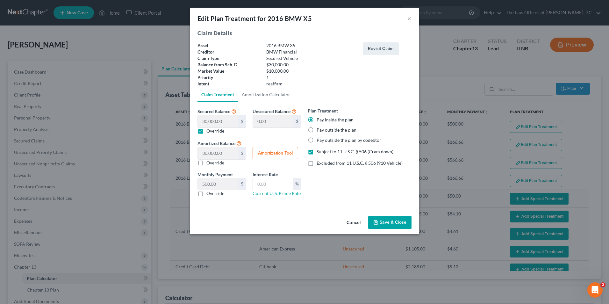
type input "0"
type input "1"
type input "29,999.00"
type input "1.00"
type input "0.01"
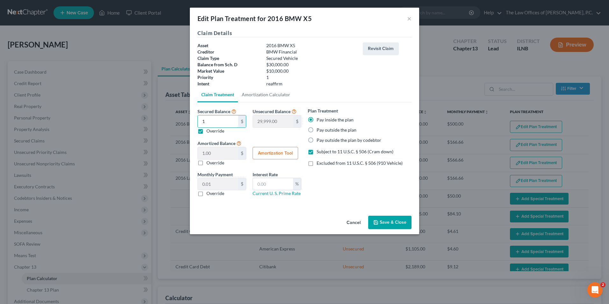
type input "10"
type input "29,990.00"
type input "10.00"
type input "0.16"
type input "100"
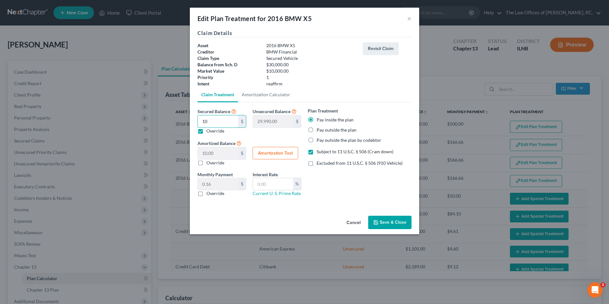
type input "29,900.00"
type input "100.00"
type input "1.66"
type input "1000"
type input "29,000.00"
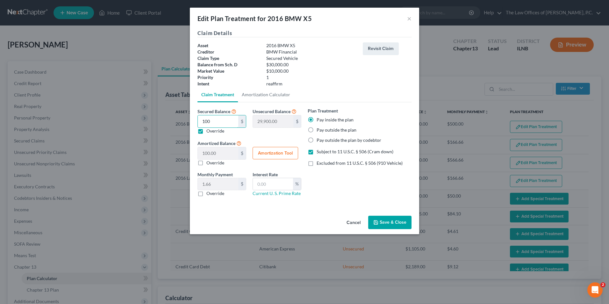
type input "1,000.00"
type input "16.66"
type input "1,0000"
type input "20,000.00"
type input "10,000.00"
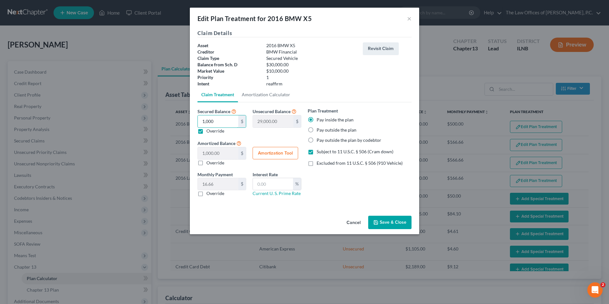
type input "166.66"
type input "10,000"
click at [387, 222] on button "Save & Close" at bounding box center [389, 222] width 43 height 13
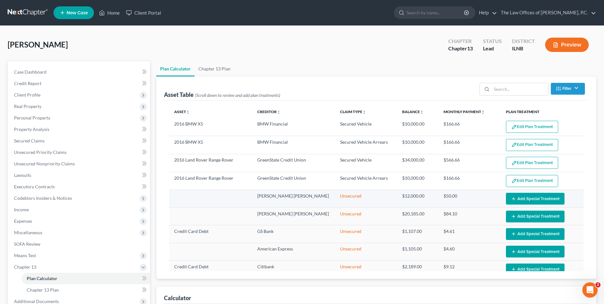
select select "59"
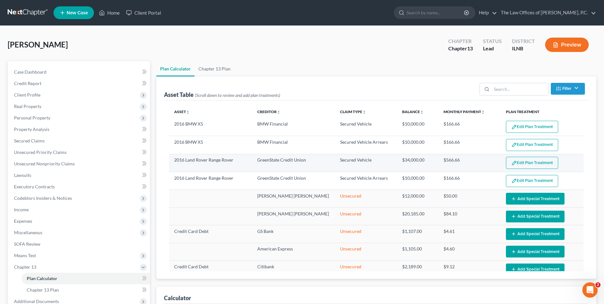
click at [533, 166] on button "Edit Plan Treatment" at bounding box center [532, 163] width 52 height 12
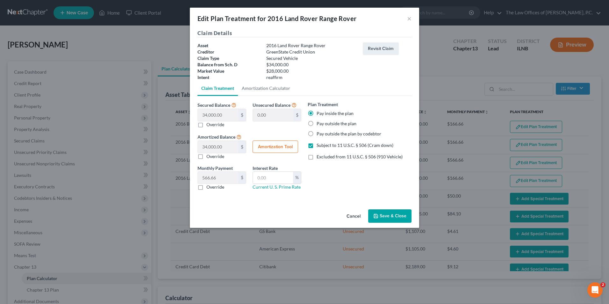
click at [206, 125] on label "Override" at bounding box center [215, 124] width 18 height 6
click at [209, 125] on input "Override" at bounding box center [211, 123] width 4 height 4
checkbox input "true"
type input "34,000.00"
type input "0.00"
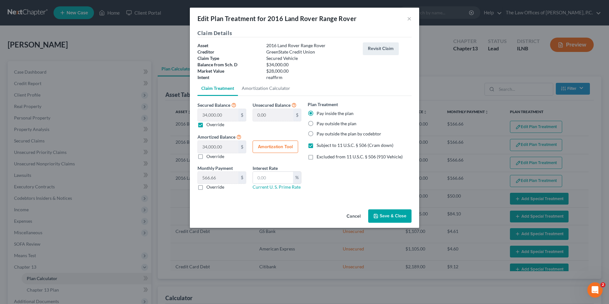
type input "0"
type input "2"
type input "33,998.00"
type input "2.00"
type input "0.03"
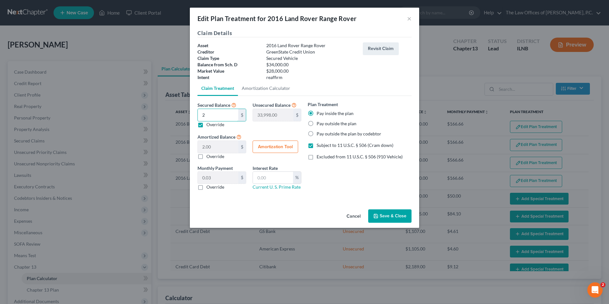
type input "28"
type input "33,972.00"
type input "28.00"
type input "0.46"
type input "280"
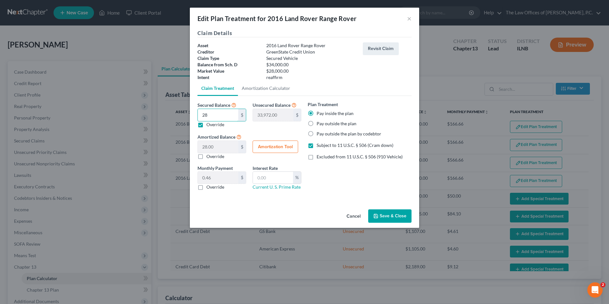
type input "33,720.00"
type input "280.00"
type input "4.66"
type input "2800"
type input "31,200.00"
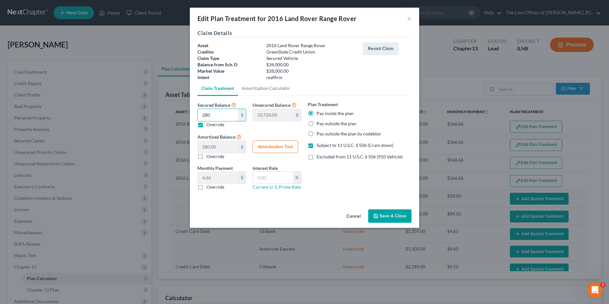
type input "2,800.00"
type input "46.66"
type input "2,8000"
type input "6,000.00"
type input "28,000.00"
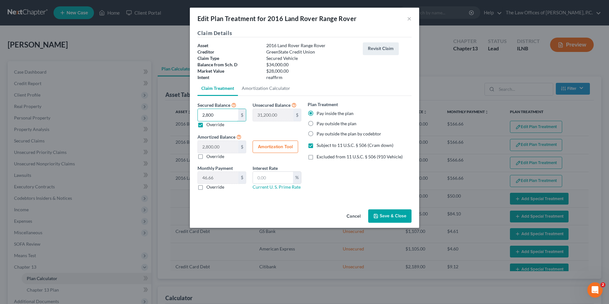
type input "466.66"
type input "28,000"
click at [389, 216] on button "Save & Close" at bounding box center [389, 215] width 43 height 13
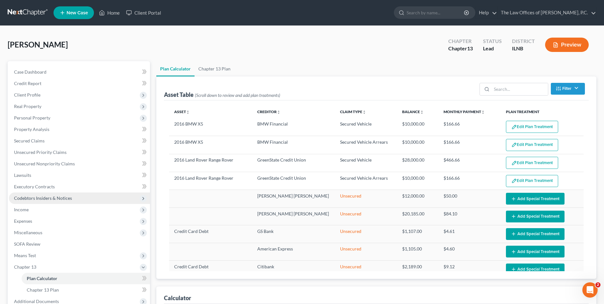
select select "59"
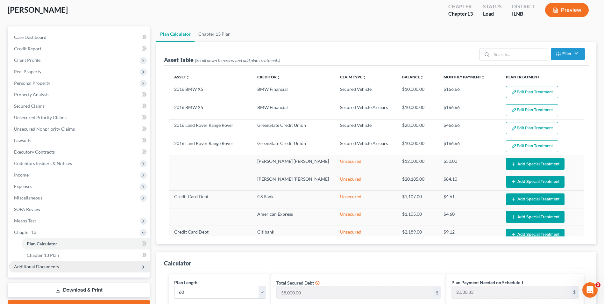
scroll to position [96, 0]
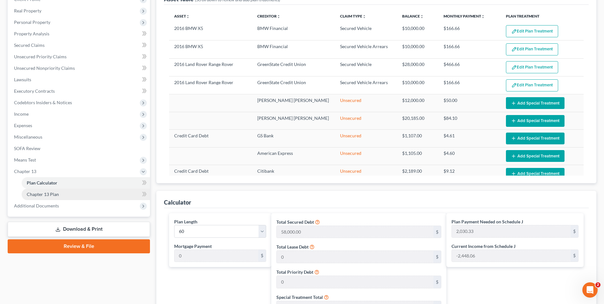
click at [62, 193] on link "Chapter 13 Plan" at bounding box center [86, 194] width 128 height 11
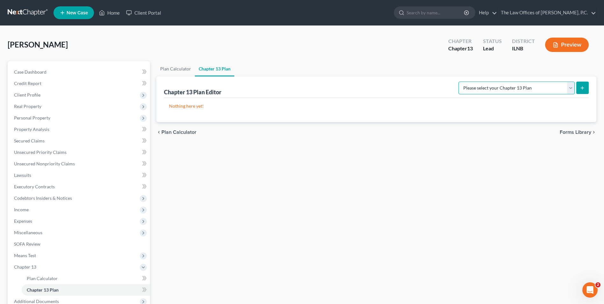
drag, startPoint x: 573, startPoint y: 90, endPoint x: 567, endPoint y: 90, distance: 5.4
click at [573, 90] on select "Please select your Chapter 13 Plan National Form Plan - Official Form 113 North…" at bounding box center [517, 88] width 116 height 13
select select "1"
click at [470, 82] on select "Please select your Chapter 13 Plan National Form Plan - Official Form 113 North…" at bounding box center [517, 88] width 116 height 13
click at [583, 89] on line "submit" at bounding box center [583, 87] width 0 height 3
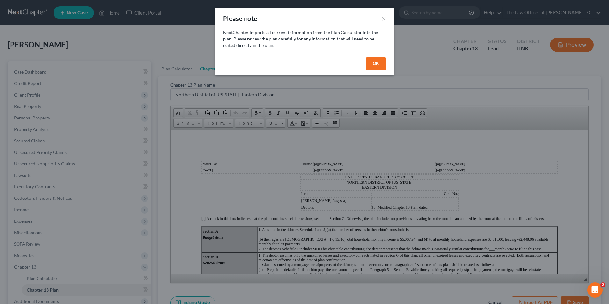
click at [379, 64] on button "OK" at bounding box center [376, 63] width 20 height 13
